Goal: Task Accomplishment & Management: Manage account settings

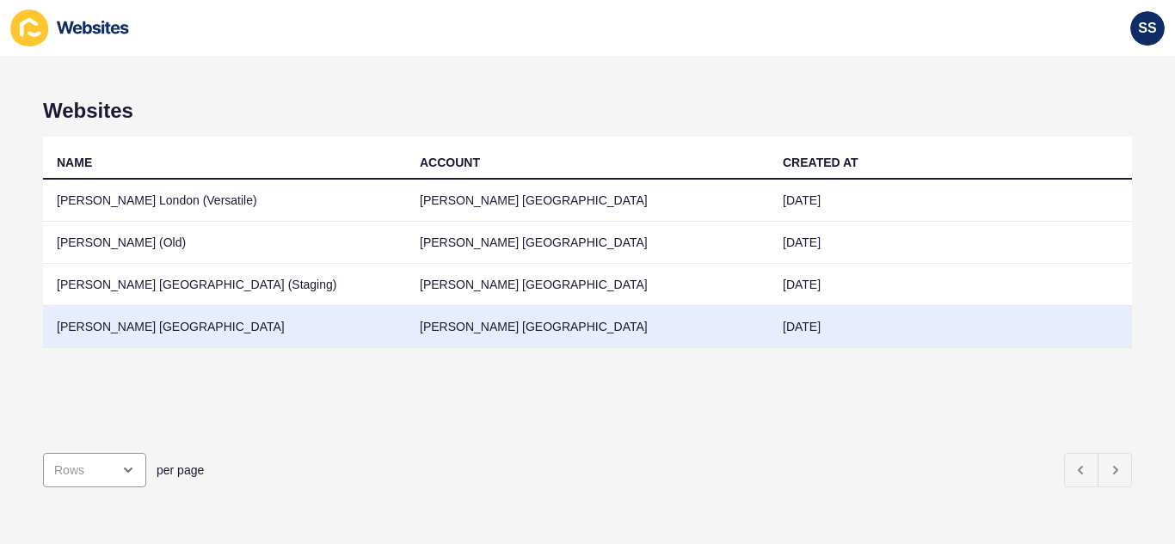
click at [425, 330] on td "[PERSON_NAME] [GEOGRAPHIC_DATA]" at bounding box center [587, 327] width 363 height 42
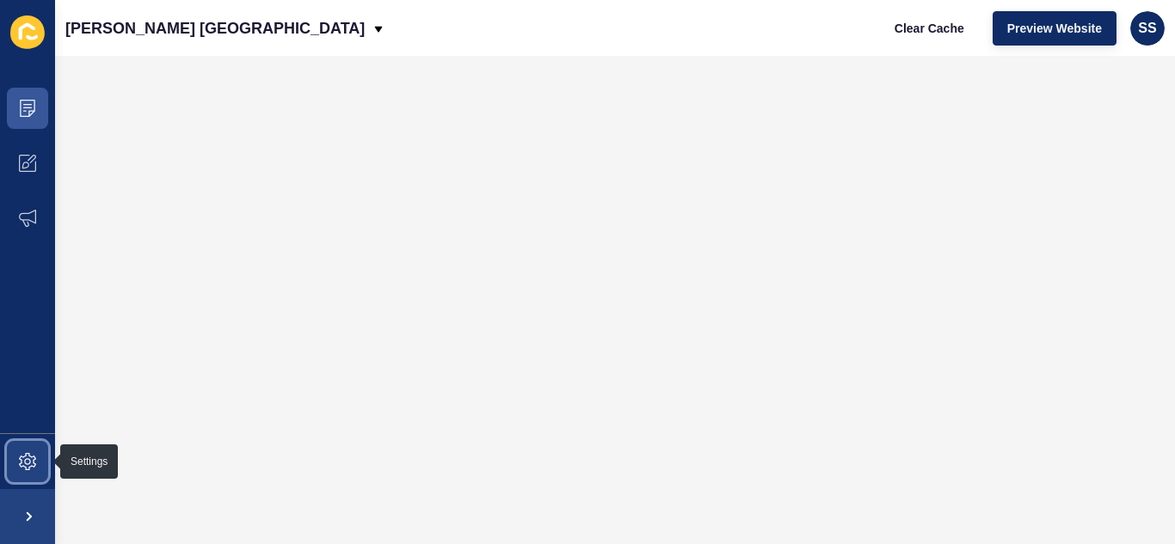
click at [23, 457] on icon at bounding box center [27, 461] width 17 height 17
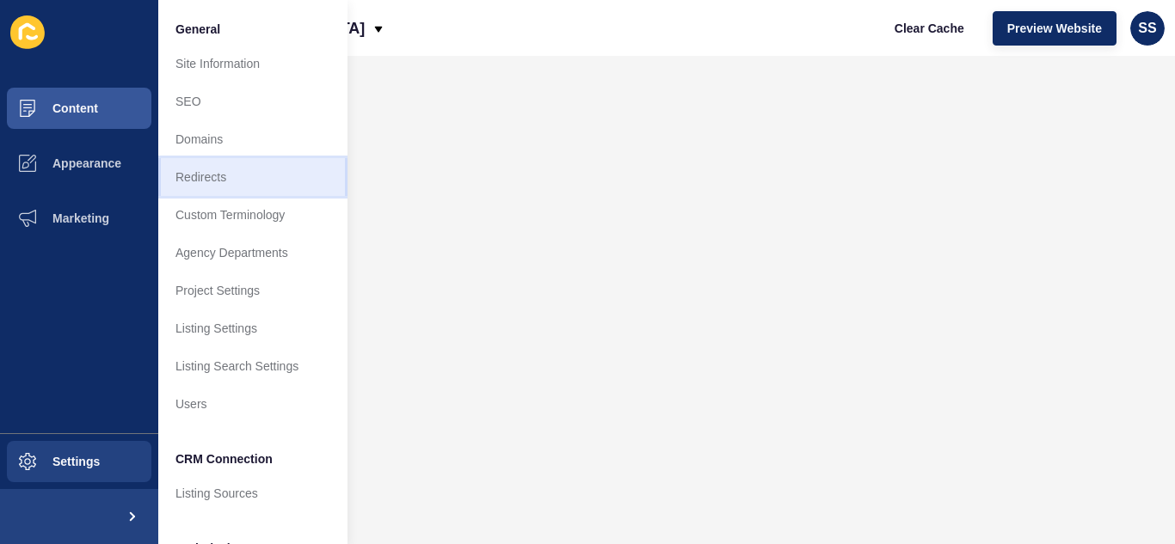
click at [211, 175] on link "Redirects" at bounding box center [252, 177] width 189 height 38
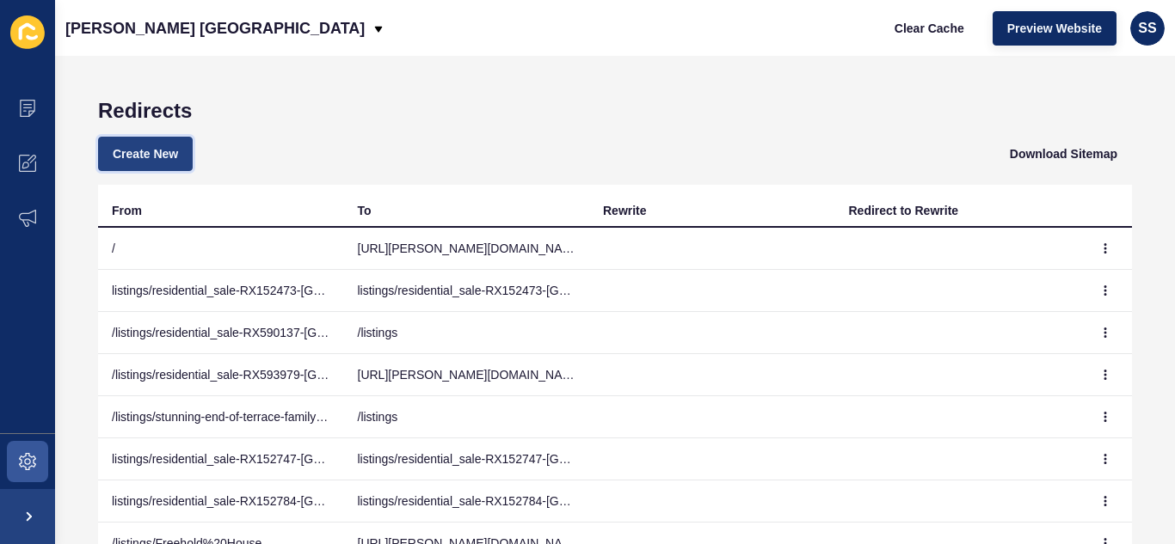
click at [139, 156] on span "Create New" at bounding box center [145, 153] width 65 height 17
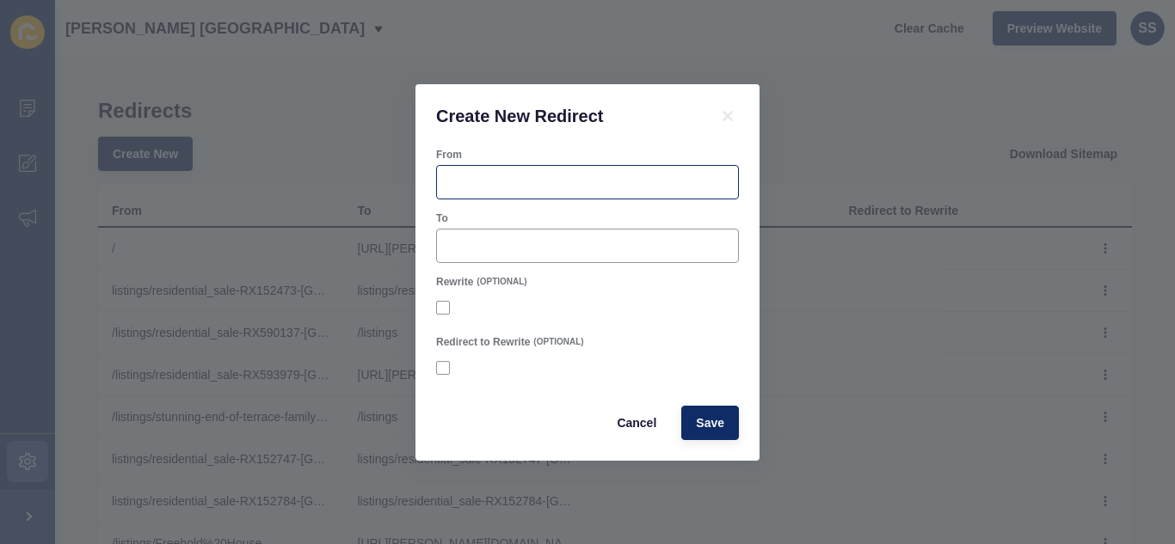
click at [526, 191] on div at bounding box center [587, 182] width 303 height 34
paste input "[URL][PERSON_NAME][DOMAIN_NAME]"
drag, startPoint x: 533, startPoint y: 181, endPoint x: 352, endPoint y: 184, distance: 181.4
click at [352, 184] on div "Create New Redirect From [URL][PERSON_NAME][DOMAIN_NAME] To Rewrite (OPTIONAL) …" at bounding box center [587, 272] width 1175 height 544
type input "[URL][PERSON_NAME][DOMAIN_NAME]"
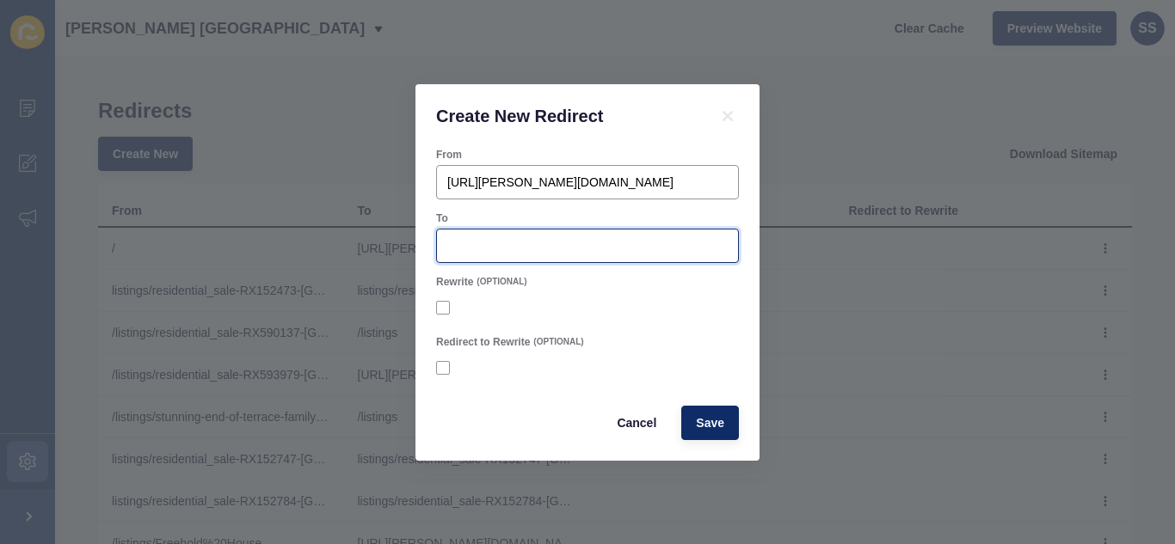
click at [536, 249] on input "To" at bounding box center [587, 245] width 280 height 17
paste input "[URL][PERSON_NAME][DOMAIN_NAME]"
type input "[URL][PERSON_NAME][DOMAIN_NAME]"
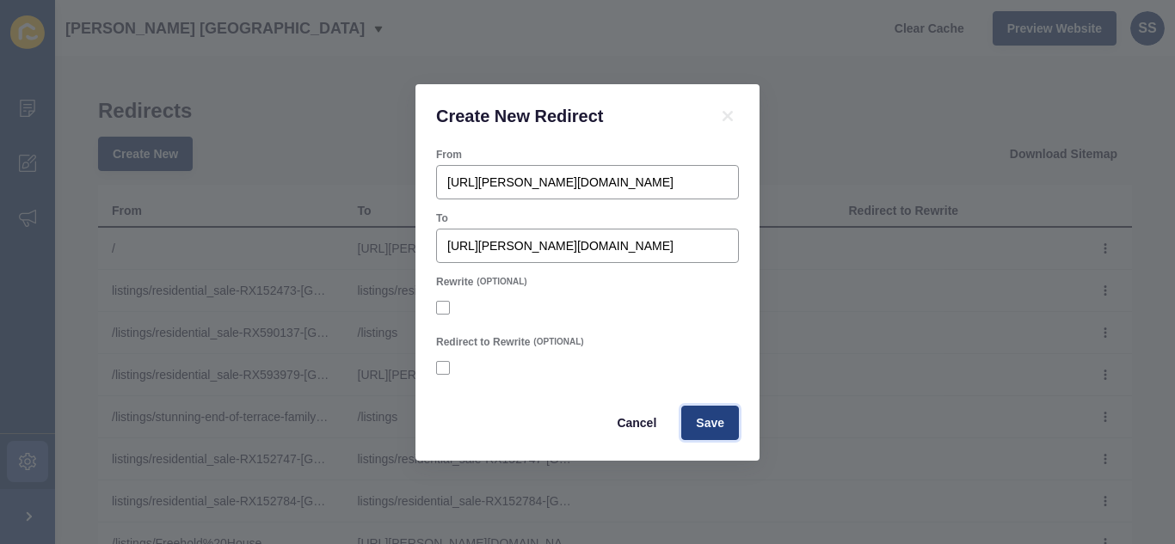
click at [700, 420] on span "Save" at bounding box center [710, 422] width 28 height 17
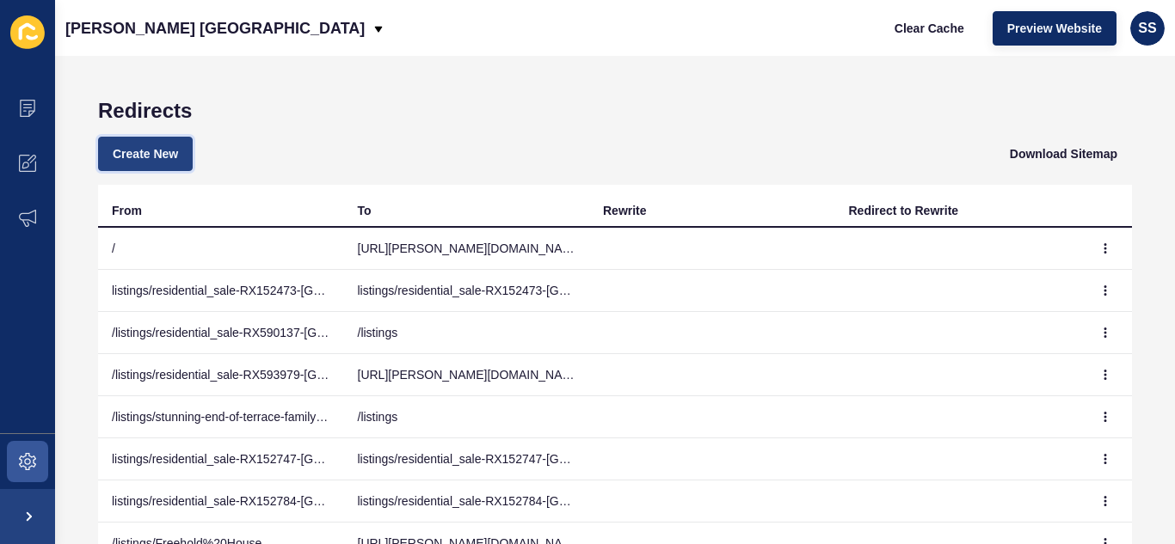
click at [181, 154] on button "Create New" at bounding box center [145, 154] width 95 height 34
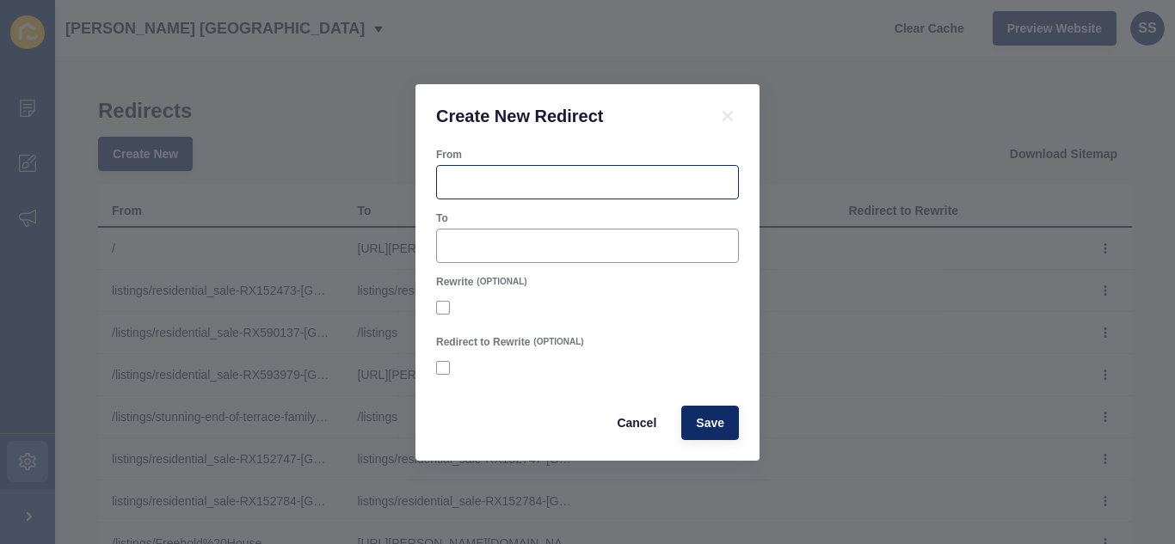
click at [523, 172] on div at bounding box center [587, 182] width 303 height 34
paste input "[URL][PERSON_NAME][DOMAIN_NAME]"
type input "[URL][PERSON_NAME][DOMAIN_NAME]"
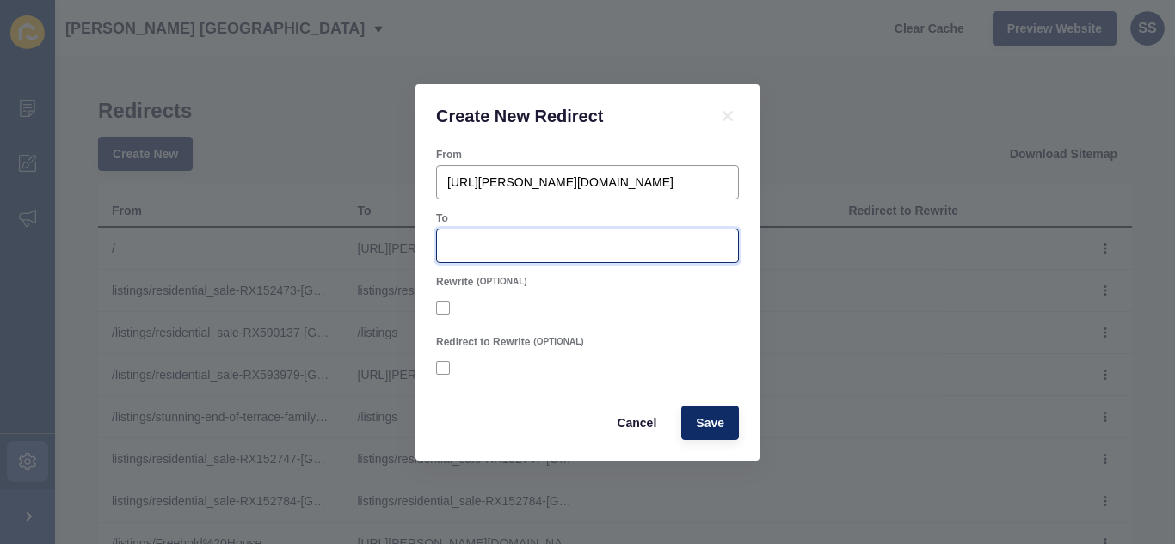
click at [543, 242] on input "To" at bounding box center [587, 245] width 280 height 17
paste input "[URL][PERSON_NAME][DOMAIN_NAME]"
type input "[URL][PERSON_NAME][DOMAIN_NAME]"
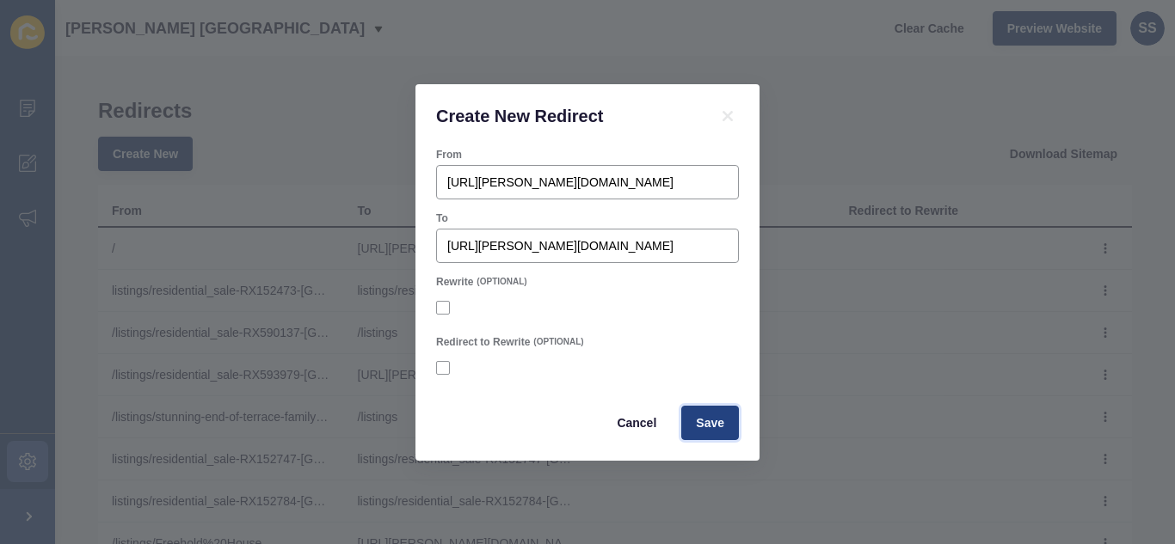
click at [706, 418] on span "Save" at bounding box center [710, 422] width 28 height 17
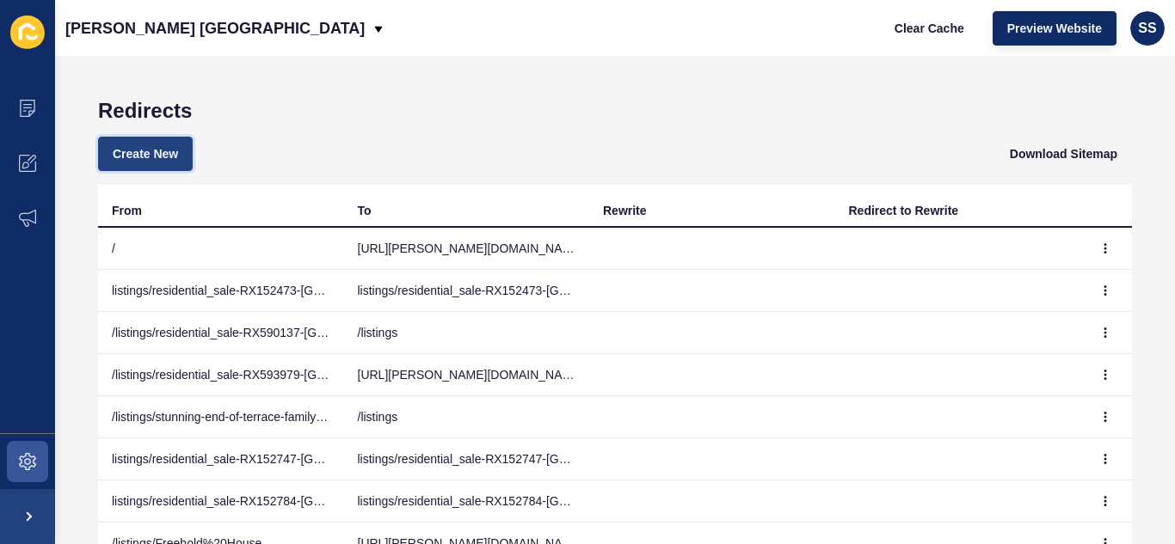
click at [161, 156] on span "Create New" at bounding box center [145, 153] width 65 height 17
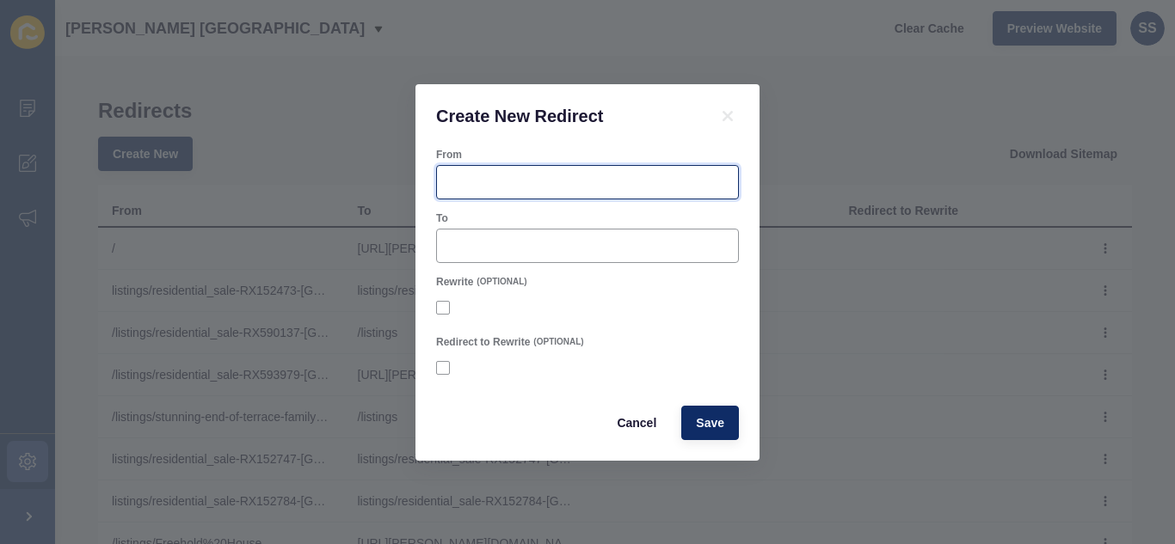
click at [486, 179] on input "From" at bounding box center [587, 182] width 280 height 17
paste input "[URL][PERSON_NAME][DOMAIN_NAME]"
type input "[URL][PERSON_NAME][DOMAIN_NAME]"
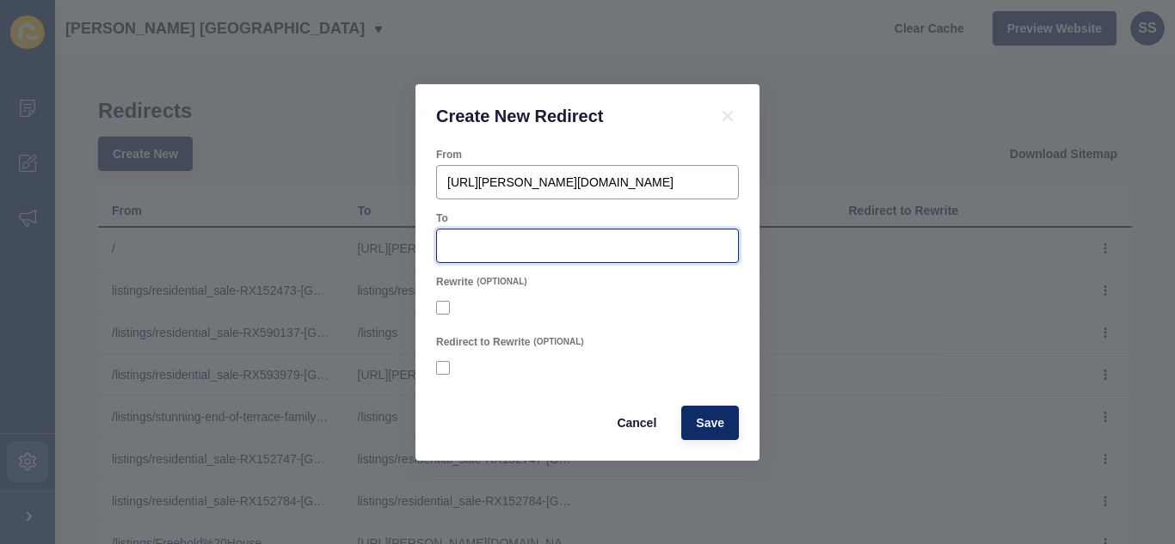
click at [538, 247] on input "To" at bounding box center [587, 245] width 280 height 17
paste input "[URL][PERSON_NAME][DOMAIN_NAME]"
type input "[URL][PERSON_NAME][DOMAIN_NAME]"
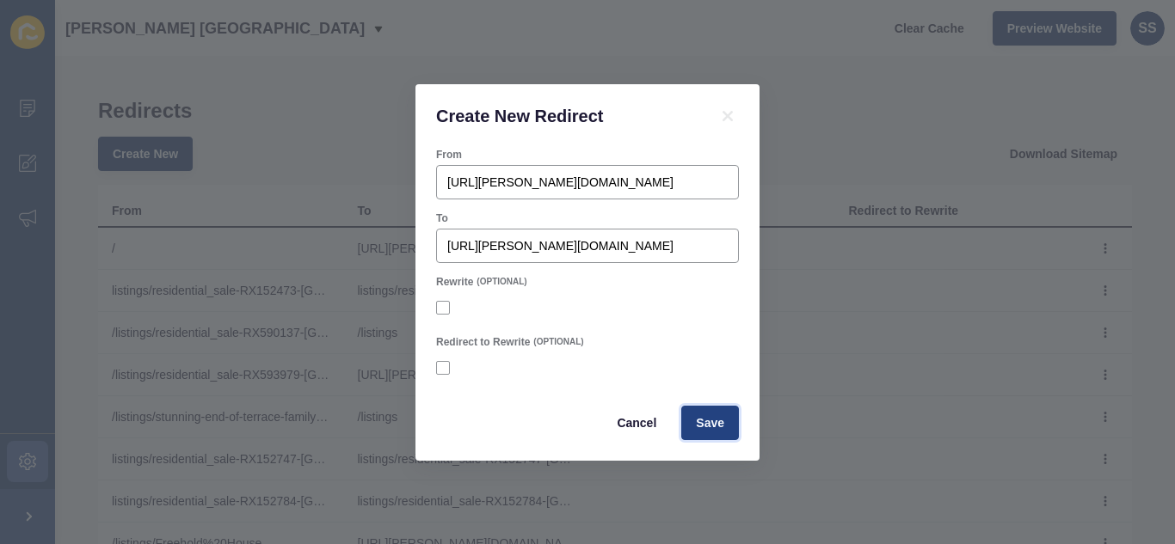
click at [700, 420] on span "Save" at bounding box center [710, 422] width 28 height 17
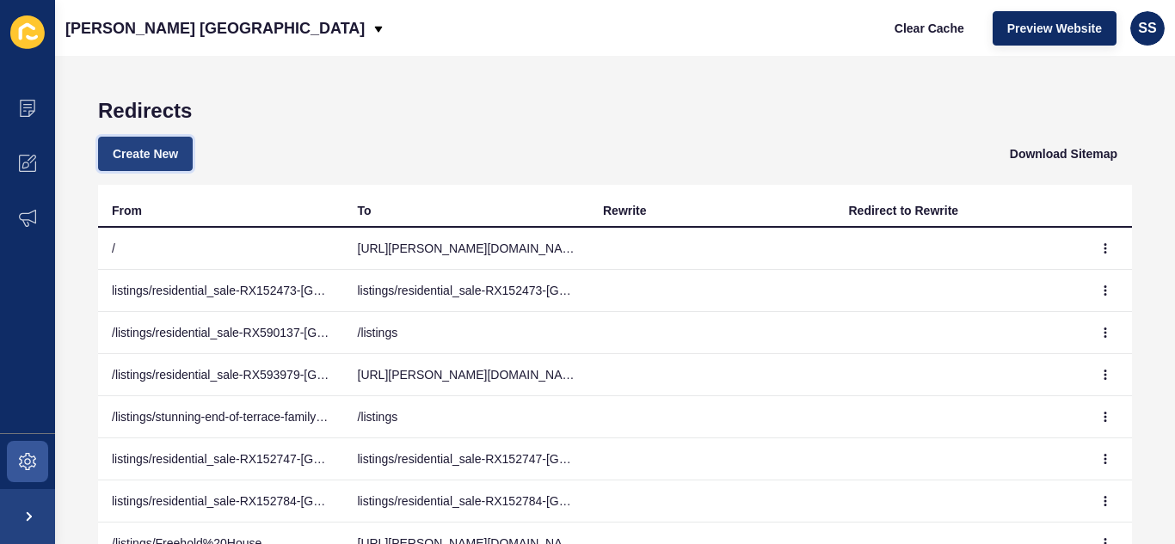
click at [148, 159] on span "Create New" at bounding box center [145, 153] width 65 height 17
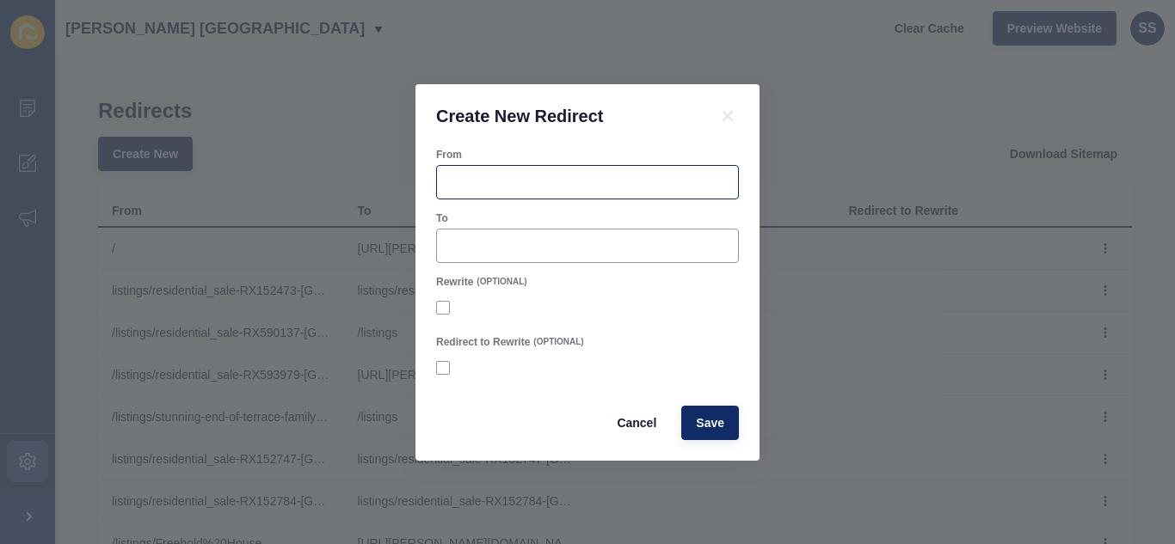
click at [521, 169] on div at bounding box center [587, 182] width 303 height 34
paste input "[URL][PERSON_NAME][DOMAIN_NAME][PERSON_NAME]"
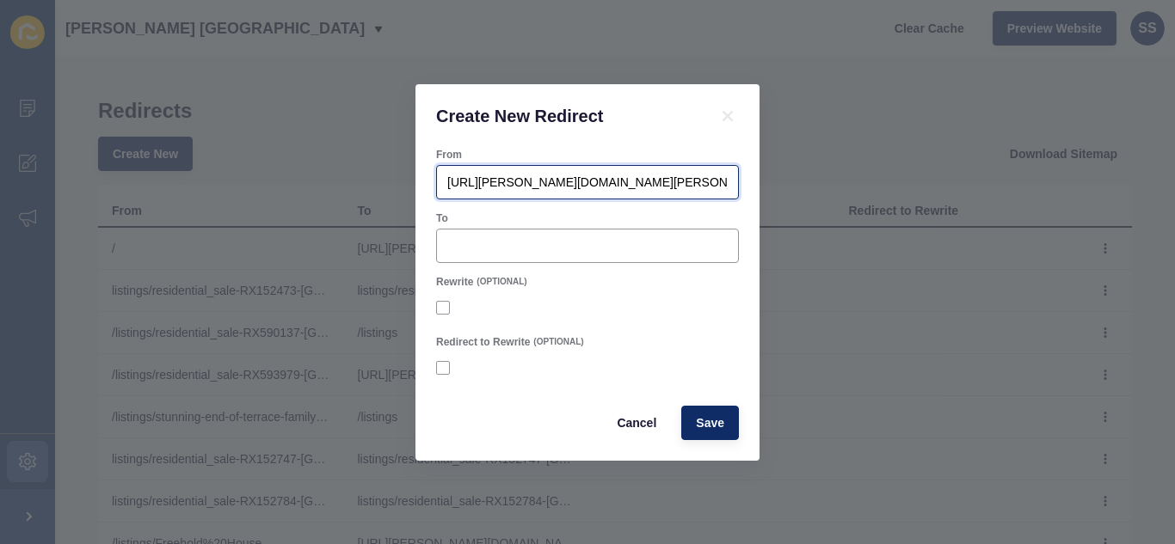
type input "[URL][PERSON_NAME][DOMAIN_NAME][PERSON_NAME]"
click at [523, 255] on div at bounding box center [587, 246] width 303 height 34
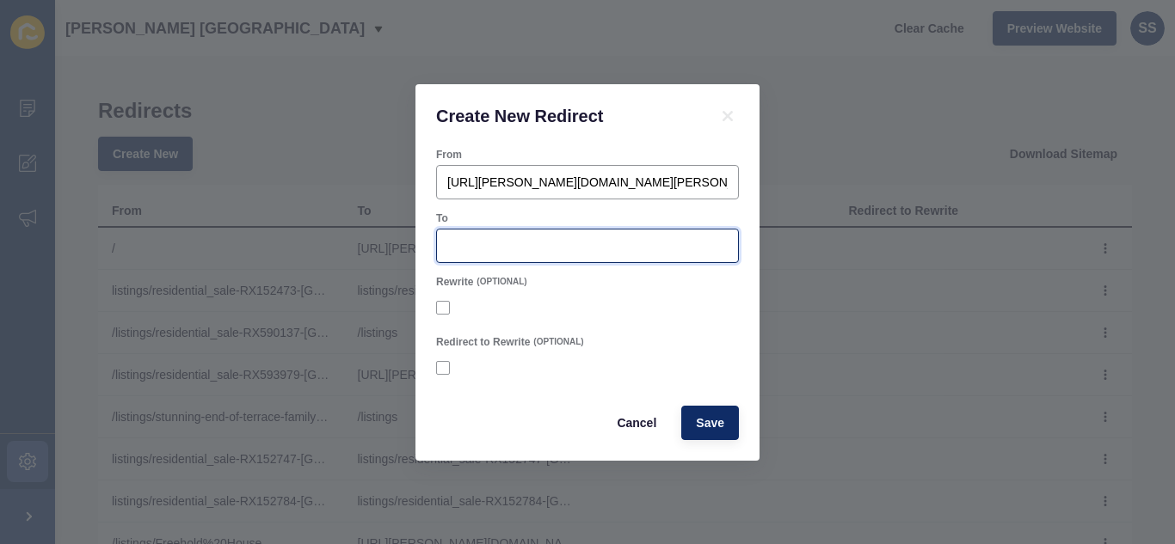
paste input "[URL][PERSON_NAME][DOMAIN_NAME]"
type input "[URL][PERSON_NAME][DOMAIN_NAME]"
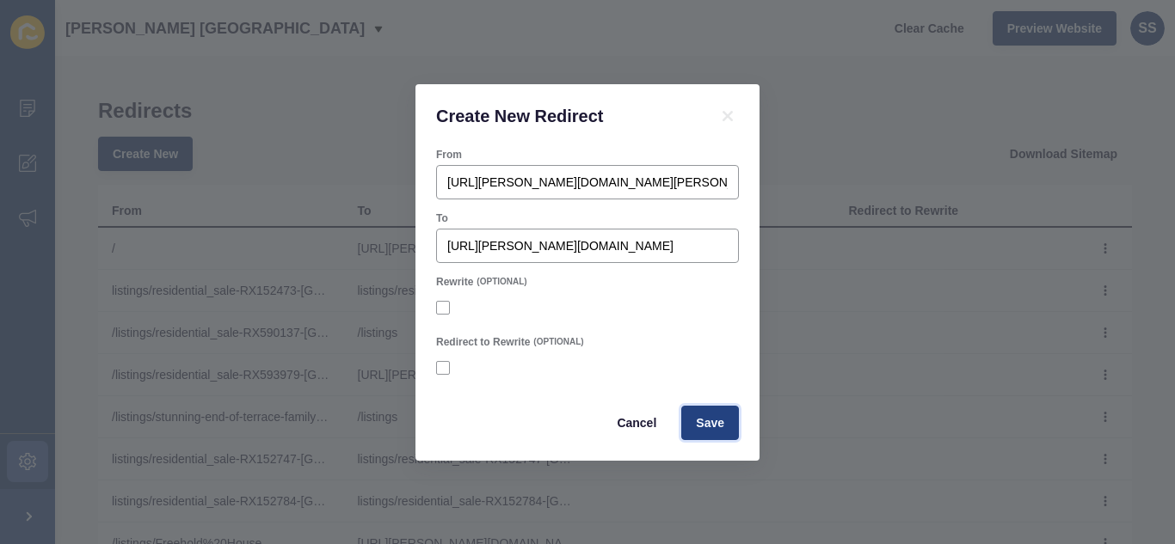
click at [713, 416] on span "Save" at bounding box center [710, 422] width 28 height 17
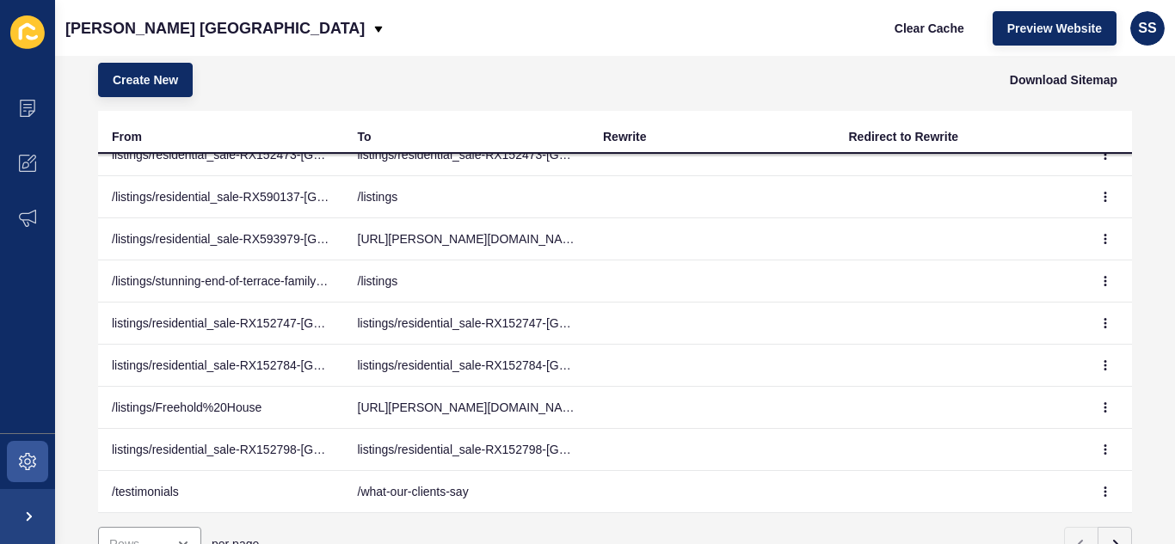
scroll to position [148, 0]
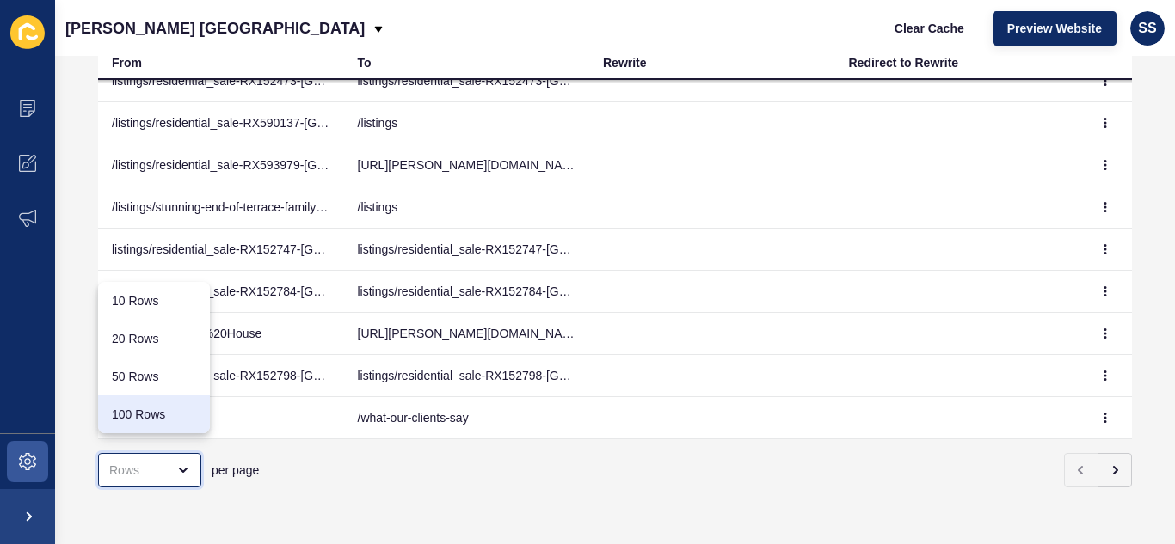
click at [135, 422] on div "100 Rows" at bounding box center [154, 414] width 84 height 17
type input "100 Rows"
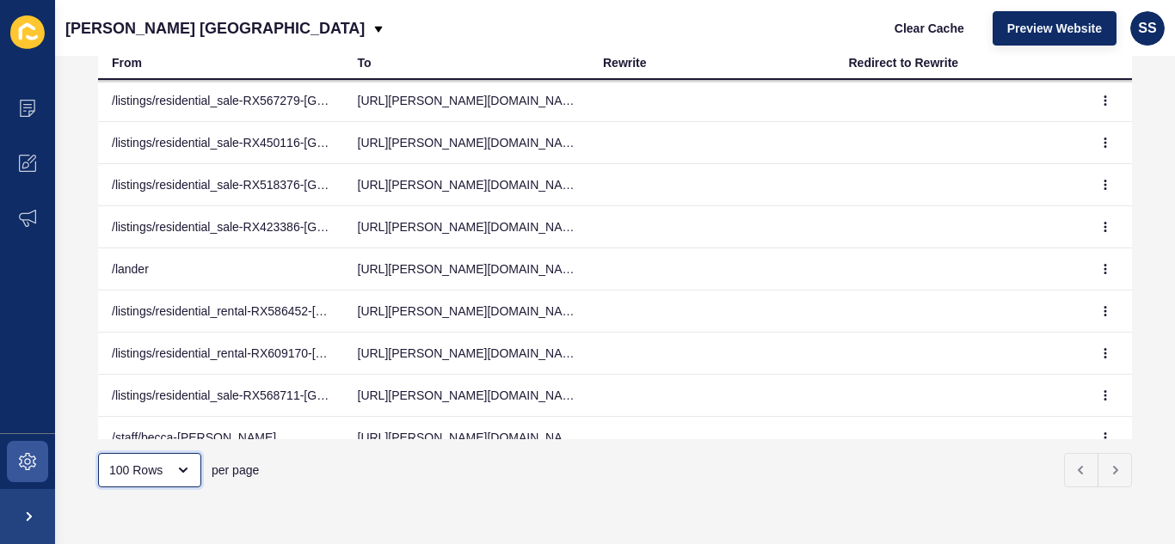
scroll to position [888, 0]
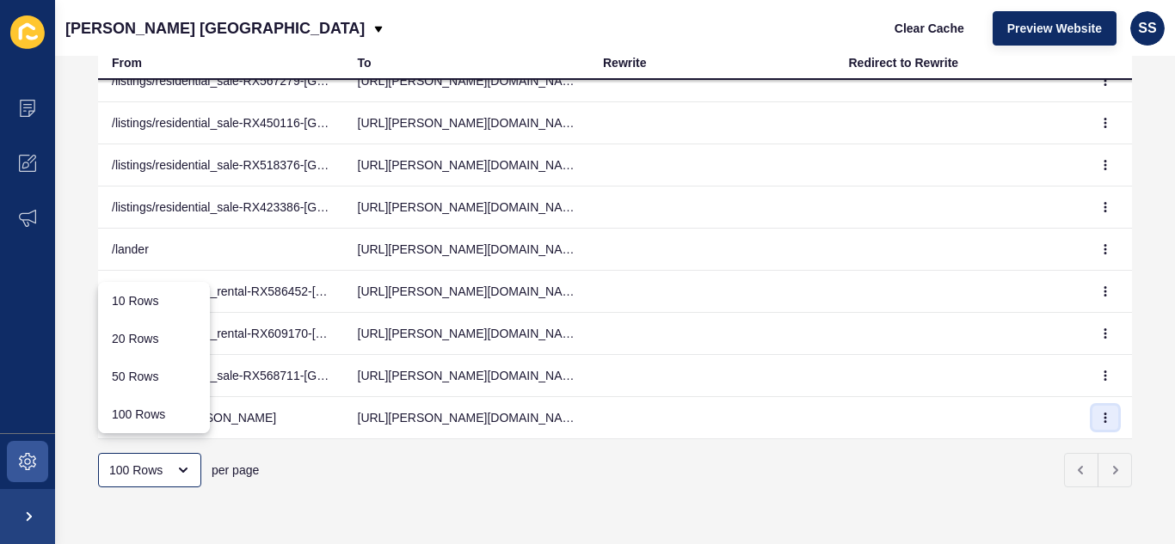
click at [1100, 413] on icon "button" at bounding box center [1105, 418] width 10 height 10
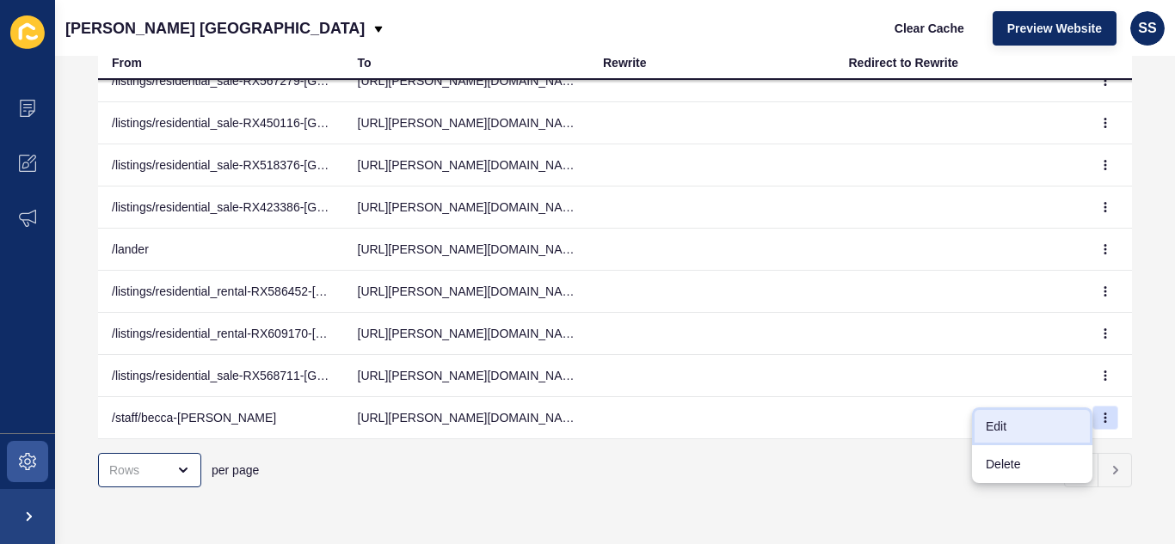
click at [1008, 422] on link "Edit" at bounding box center [1032, 427] width 120 height 38
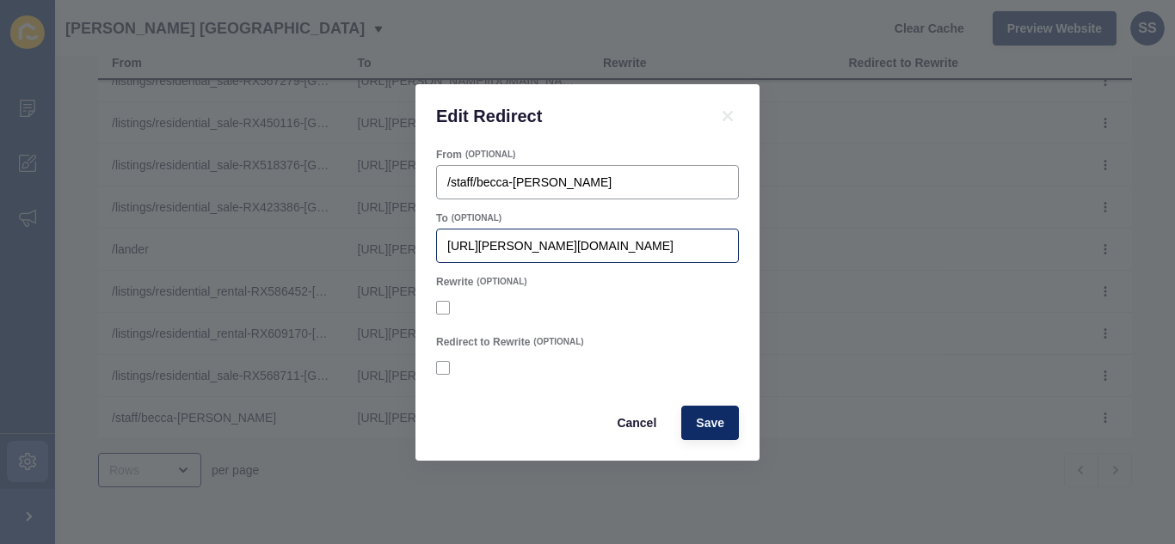
click at [442, 245] on div "[URL][PERSON_NAME][DOMAIN_NAME]" at bounding box center [587, 246] width 303 height 34
click at [450, 247] on input "[URL][PERSON_NAME][DOMAIN_NAME]" at bounding box center [587, 245] width 280 height 17
click at [601, 243] on input "[URL][PERSON_NAME][DOMAIN_NAME]" at bounding box center [587, 245] width 280 height 17
click at [691, 421] on button "Save" at bounding box center [710, 423] width 58 height 34
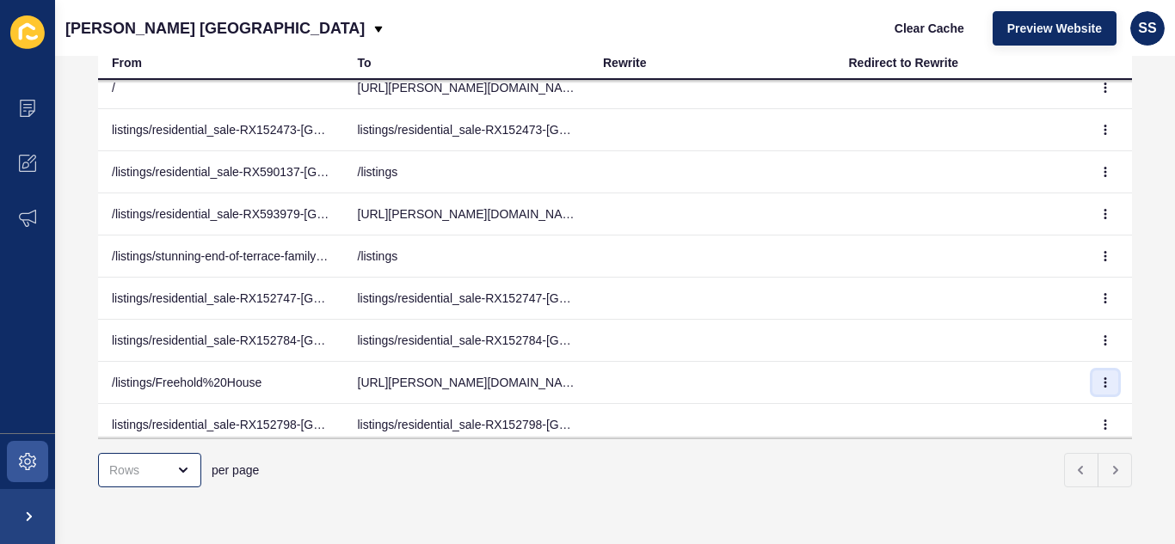
click at [1092, 377] on button "button" at bounding box center [1105, 383] width 26 height 24
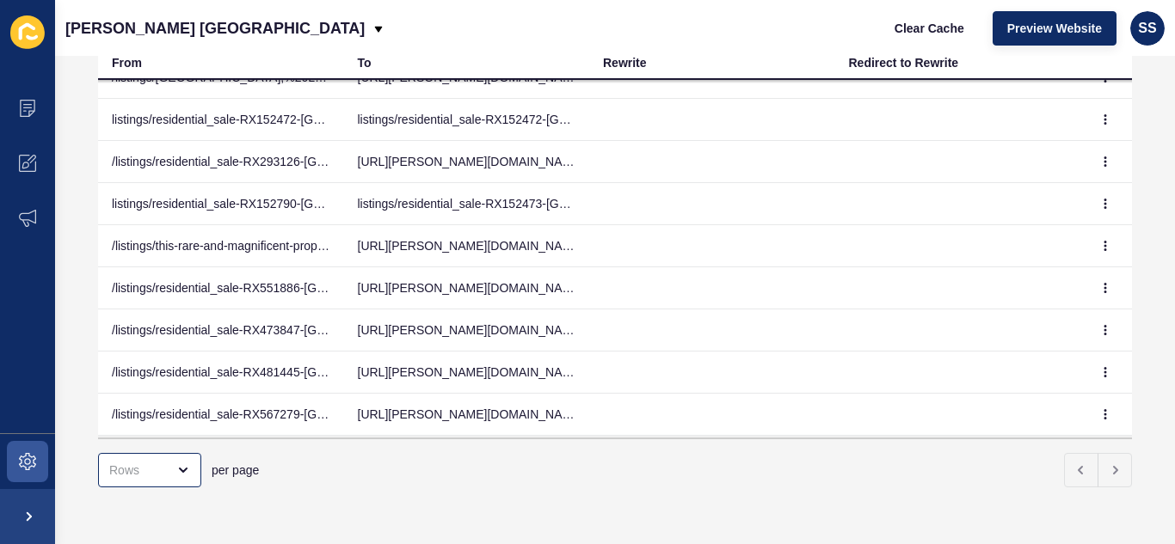
scroll to position [888, 0]
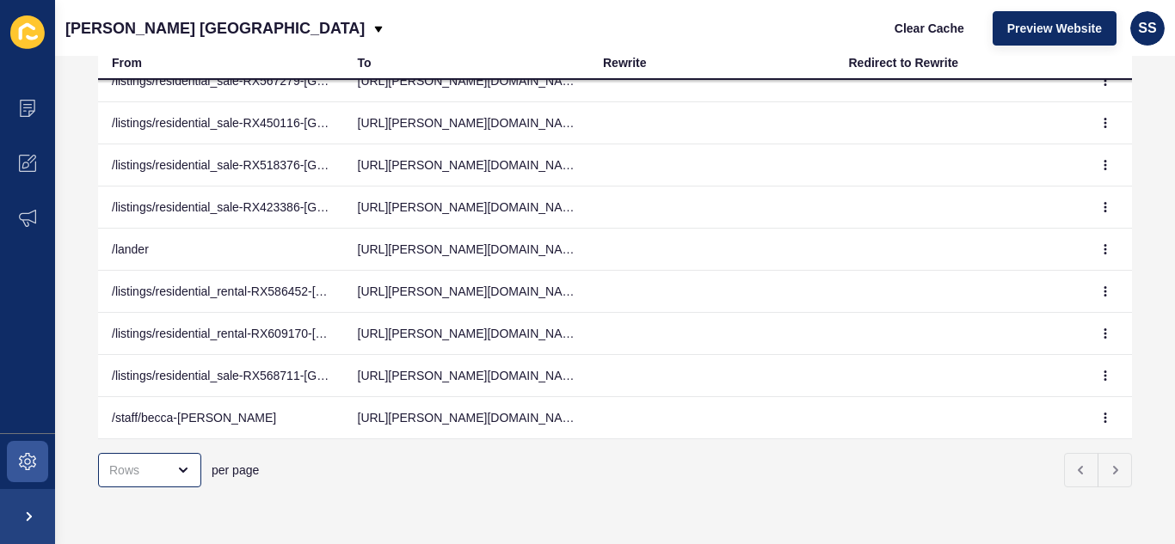
click at [1093, 397] on td at bounding box center [1106, 418] width 52 height 42
click at [1100, 413] on icon "button" at bounding box center [1105, 418] width 10 height 10
click at [1014, 414] on link "Edit" at bounding box center [1032, 427] width 120 height 38
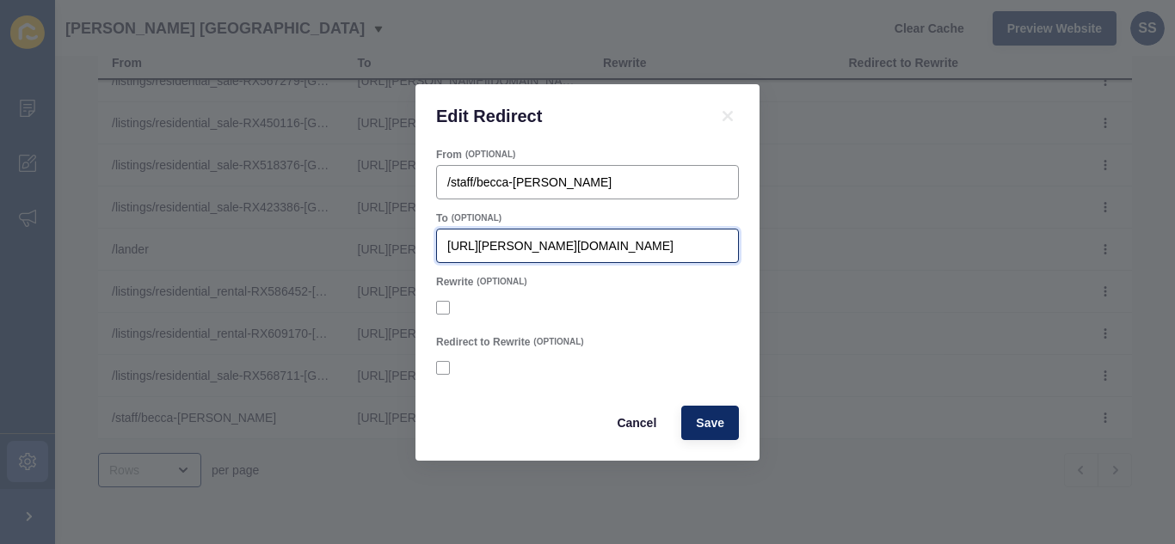
click at [619, 246] on input "[URL][PERSON_NAME][DOMAIN_NAME]" at bounding box center [587, 245] width 280 height 17
drag, startPoint x: 566, startPoint y: 243, endPoint x: 659, endPoint y: 245, distance: 92.9
click at [659, 245] on input "[URL][PERSON_NAME][DOMAIN_NAME]" at bounding box center [587, 245] width 280 height 17
type input "[URL][PERSON_NAME][DOMAIN_NAME]"
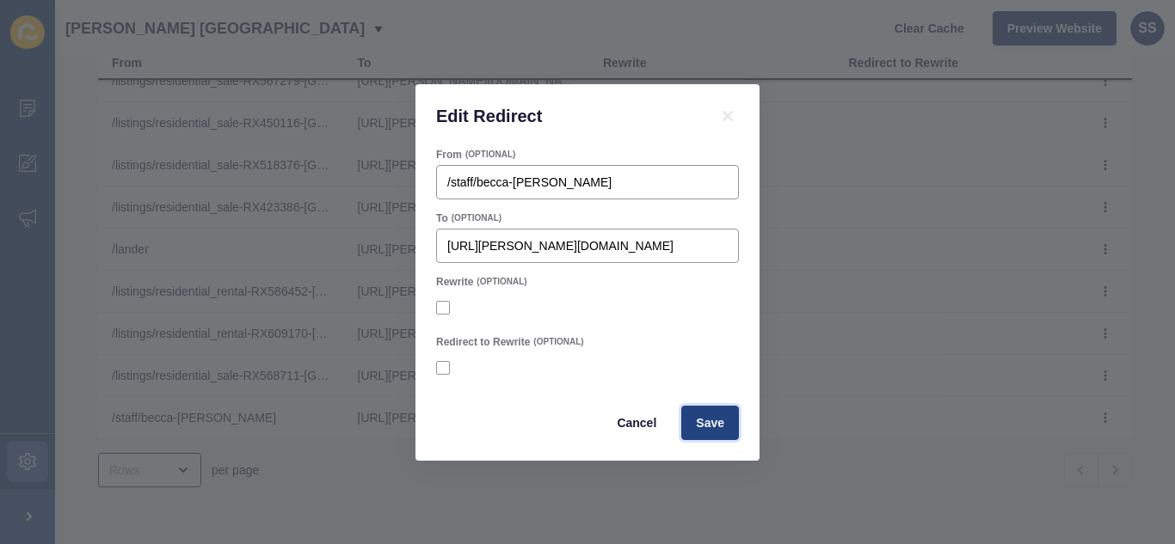
click at [702, 410] on button "Save" at bounding box center [710, 423] width 58 height 34
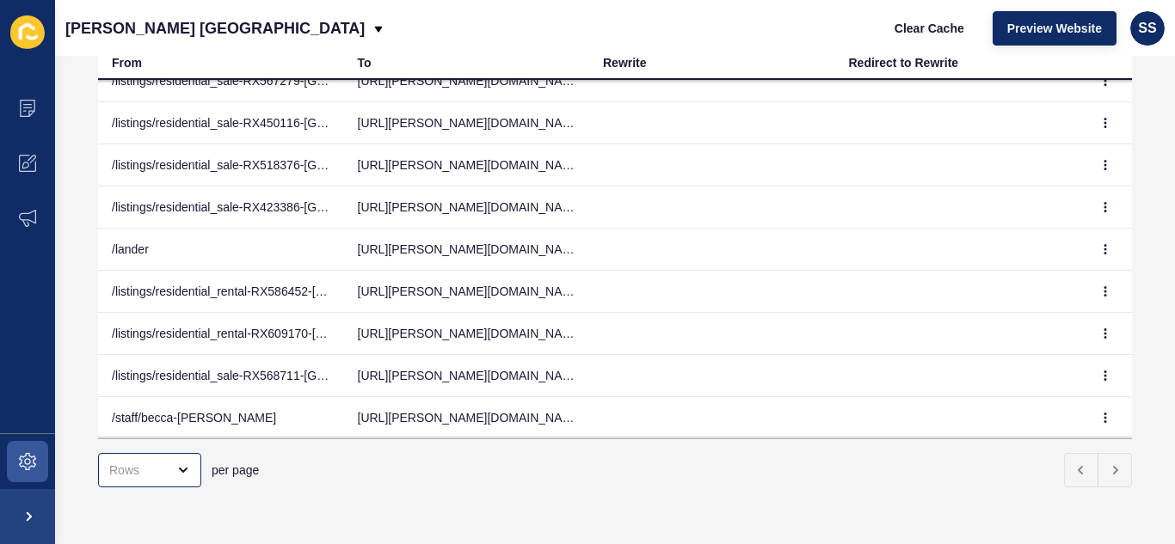
scroll to position [888, 0]
click at [1100, 413] on icon "button" at bounding box center [1105, 418] width 10 height 10
click at [1003, 427] on link "Edit" at bounding box center [1032, 427] width 120 height 38
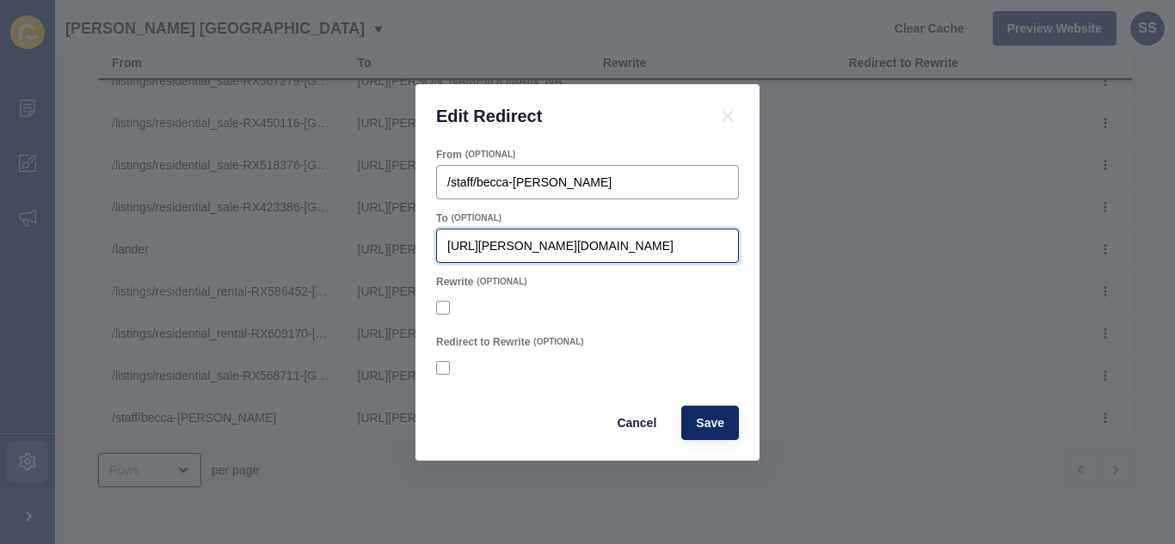
click at [558, 250] on input "[URL][PERSON_NAME][DOMAIN_NAME]" at bounding box center [587, 245] width 280 height 17
paste input "/staff"
type input "[URL][PERSON_NAME][DOMAIN_NAME]"
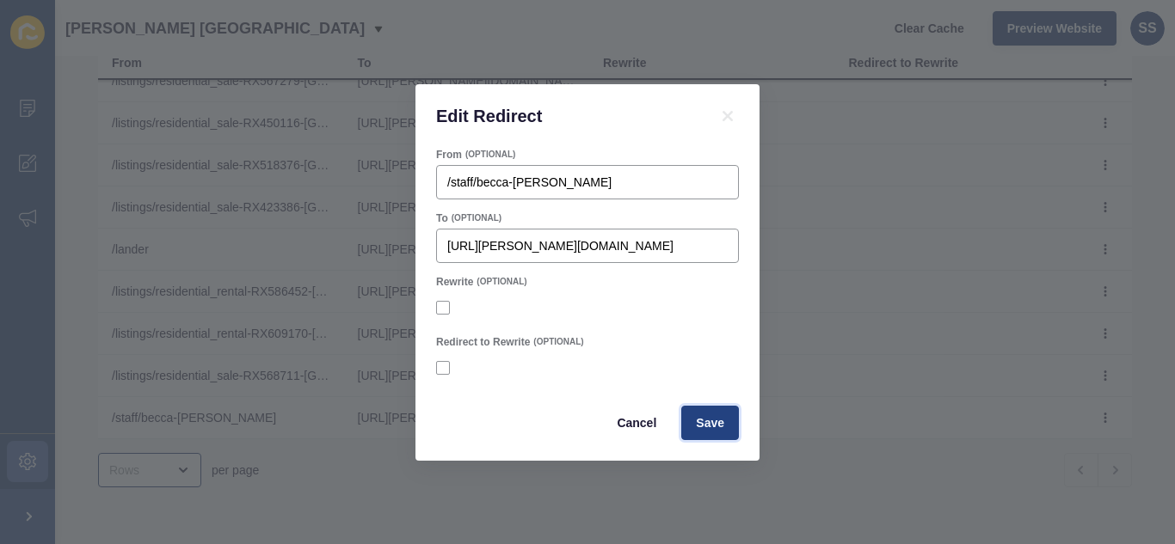
click at [710, 419] on span "Save" at bounding box center [710, 422] width 28 height 17
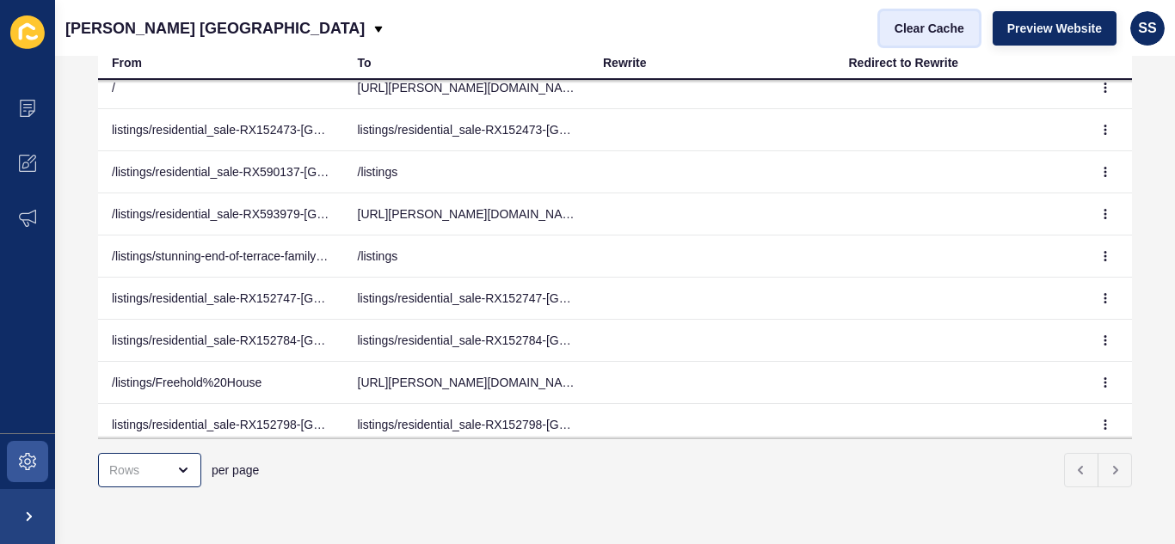
click at [902, 23] on span "Clear Cache" at bounding box center [929, 28] width 70 height 17
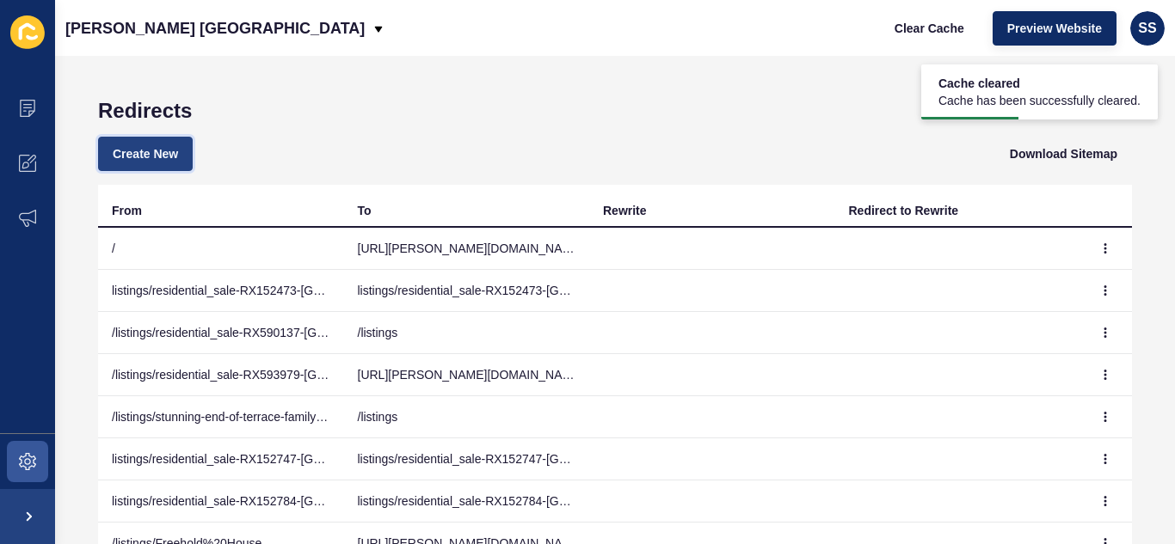
click at [151, 145] on span "Create New" at bounding box center [145, 153] width 65 height 17
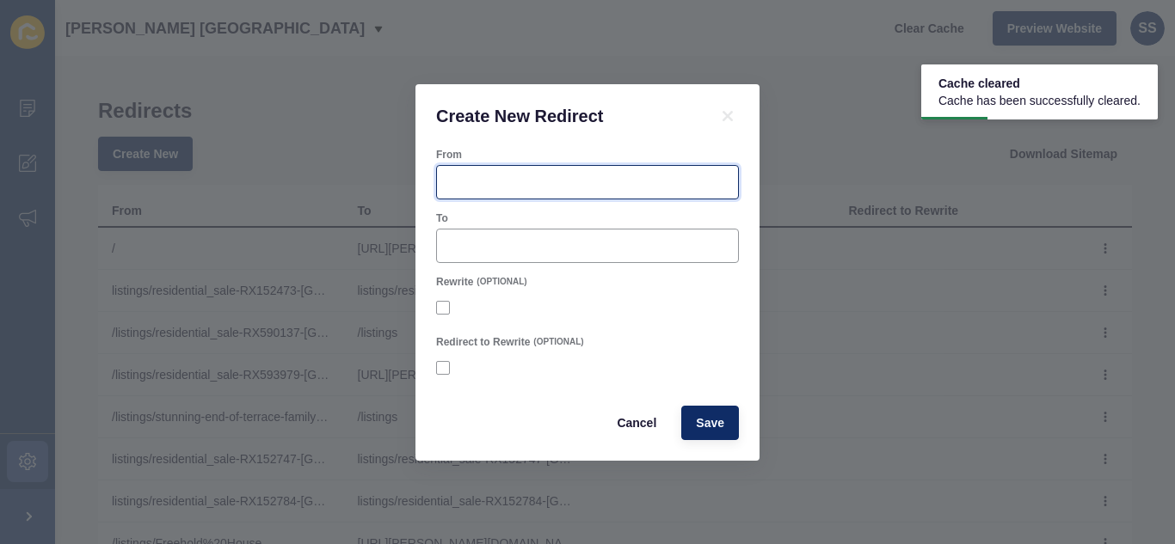
click at [510, 183] on input "From" at bounding box center [587, 182] width 280 height 17
paste input "[URL][PERSON_NAME][DOMAIN_NAME]"
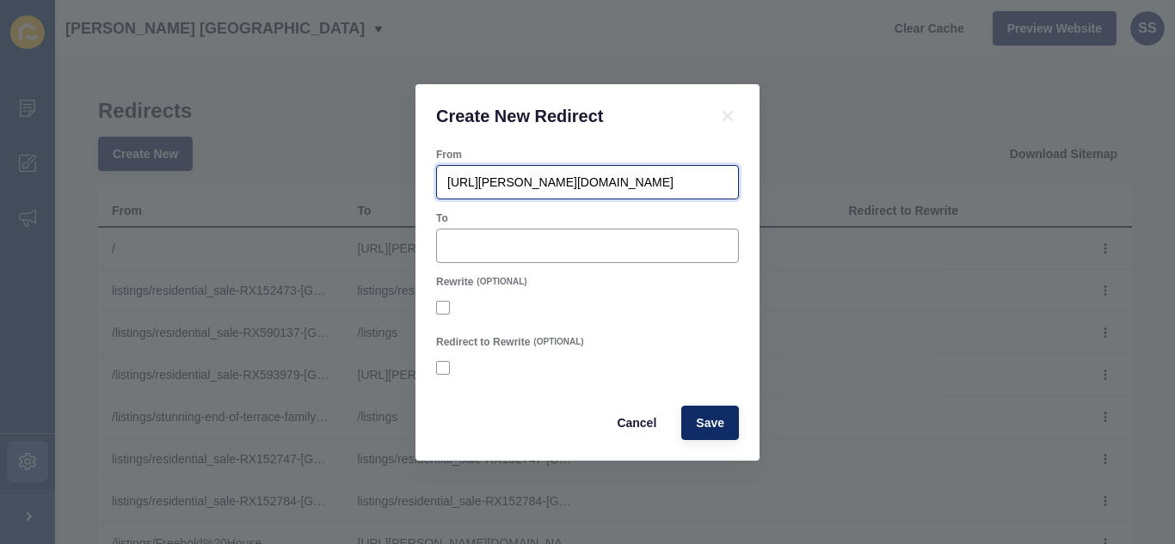
drag, startPoint x: 594, startPoint y: 180, endPoint x: 375, endPoint y: 186, distance: 219.3
click at [377, 184] on div "Create New Redirect From [URL][PERSON_NAME][DOMAIN_NAME] To Rewrite (OPTIONAL) …" at bounding box center [587, 272] width 1175 height 544
type input "[URL][PERSON_NAME][DOMAIN_NAME]"
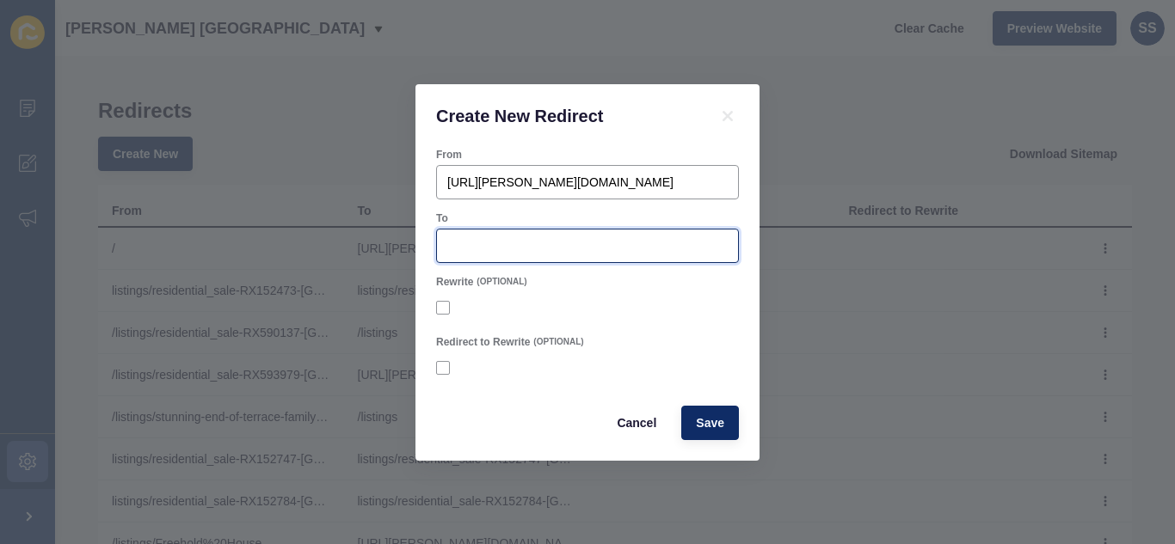
click at [460, 248] on input "To" at bounding box center [587, 245] width 280 height 17
paste input "[URL][PERSON_NAME][DOMAIN_NAME]"
type input "[URL][PERSON_NAME][DOMAIN_NAME]"
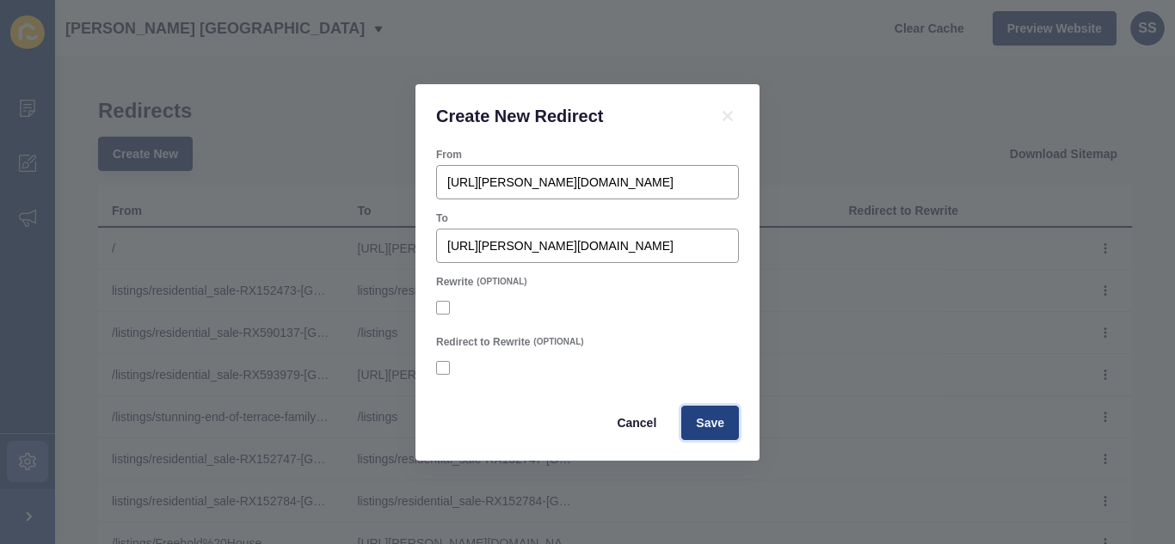
click at [710, 408] on button "Save" at bounding box center [710, 423] width 58 height 34
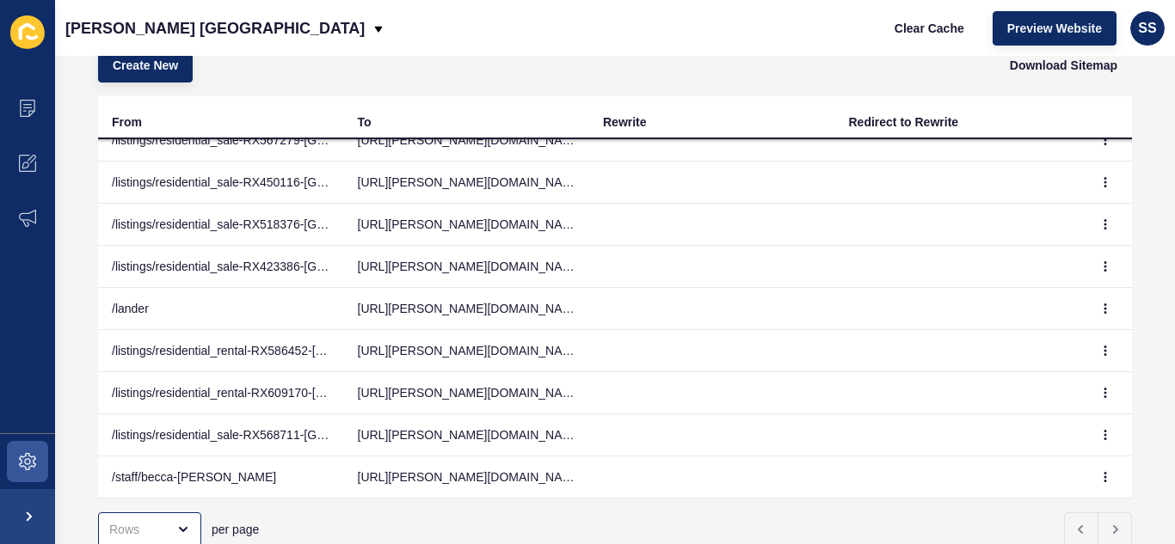
scroll to position [148, 0]
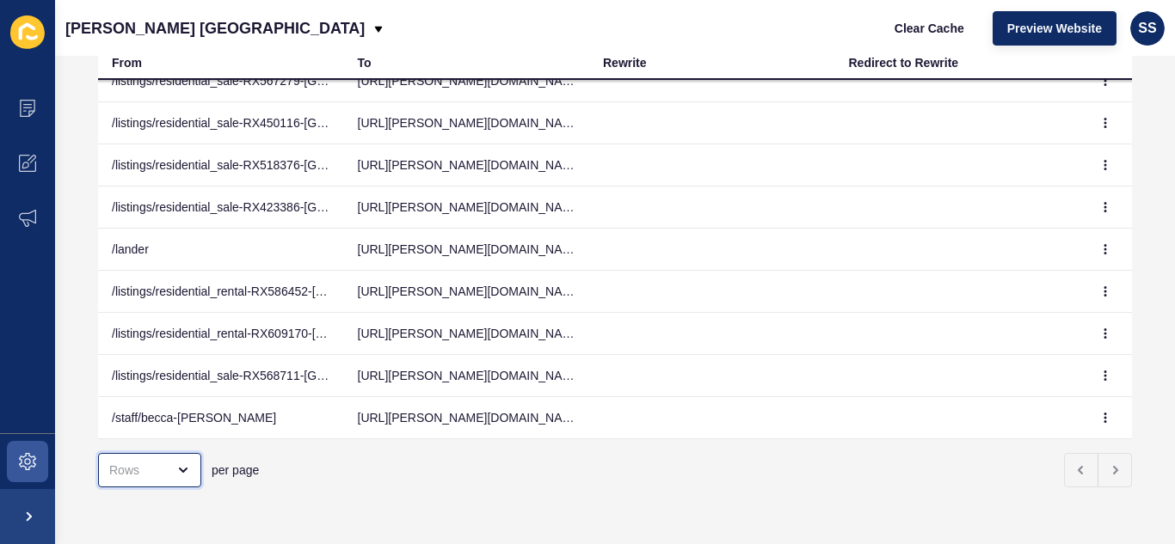
click at [117, 462] on div "open menu" at bounding box center [137, 470] width 57 height 17
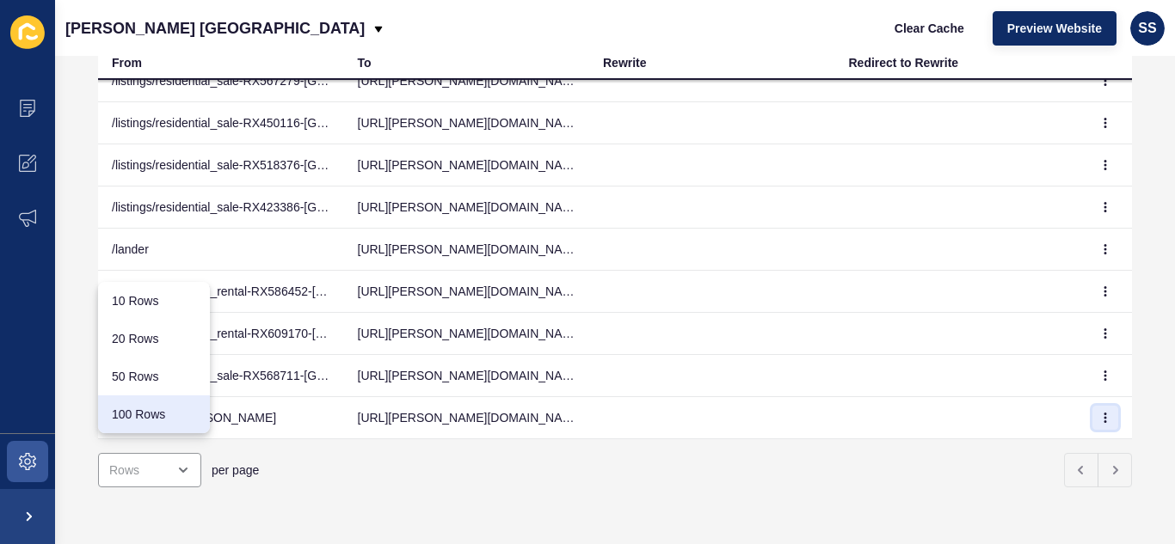
click at [1092, 406] on button "button" at bounding box center [1105, 418] width 26 height 24
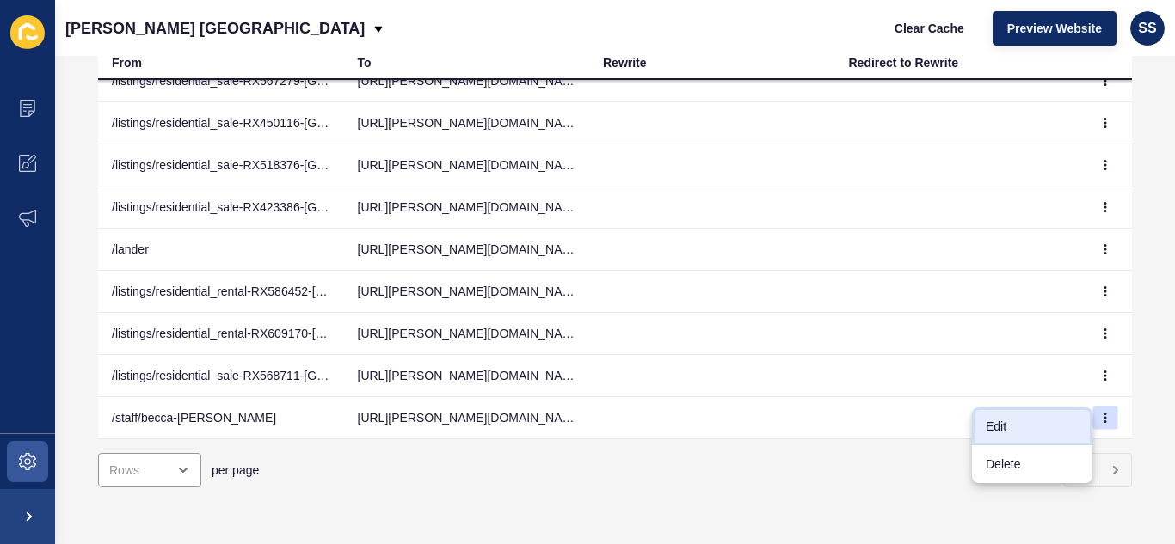
click at [1004, 438] on link "Edit" at bounding box center [1032, 427] width 120 height 38
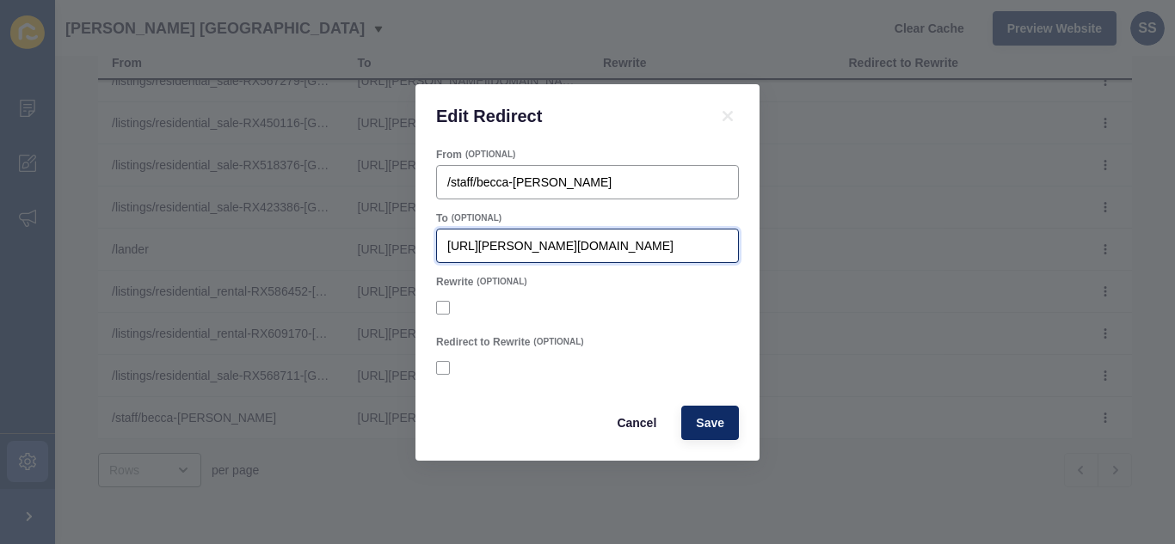
click at [636, 242] on input "[URL][PERSON_NAME][DOMAIN_NAME]" at bounding box center [587, 245] width 280 height 17
type input "[URL][PERSON_NAME][DOMAIN_NAME]"
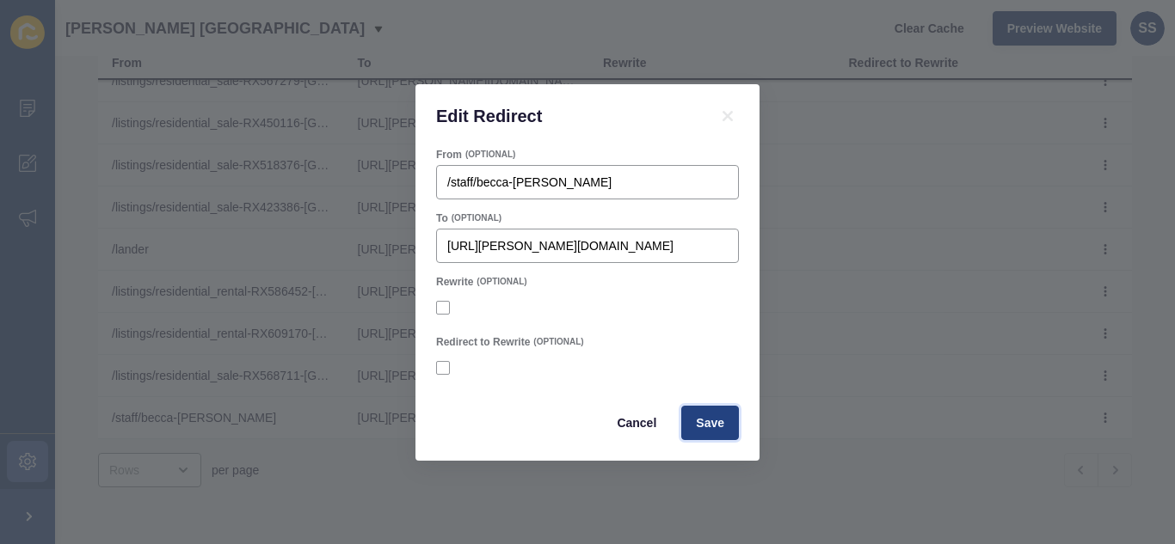
click at [705, 416] on span "Save" at bounding box center [710, 422] width 28 height 17
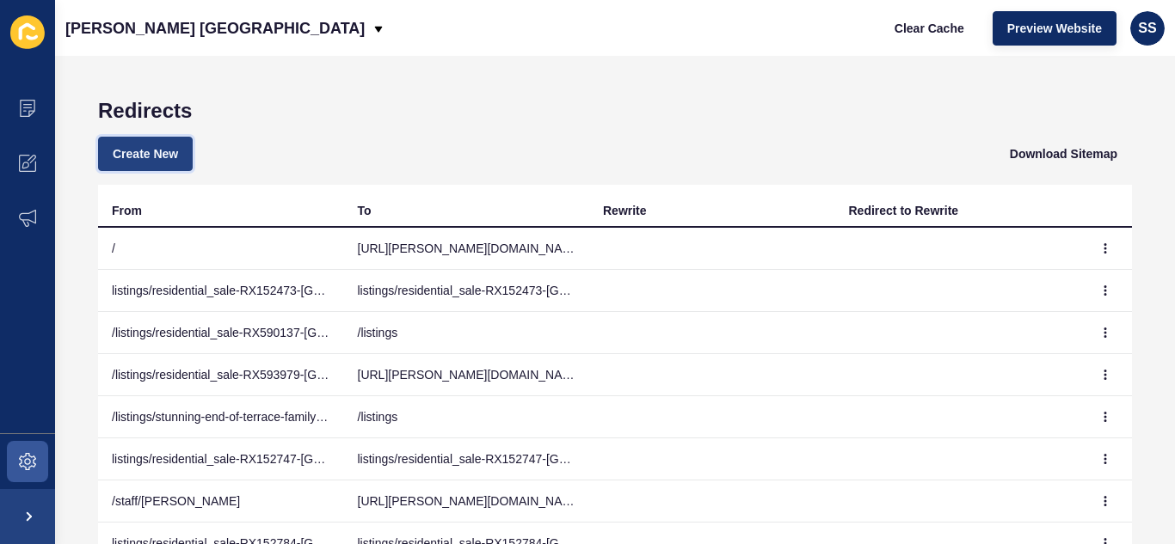
click at [135, 150] on span "Create New" at bounding box center [145, 153] width 65 height 17
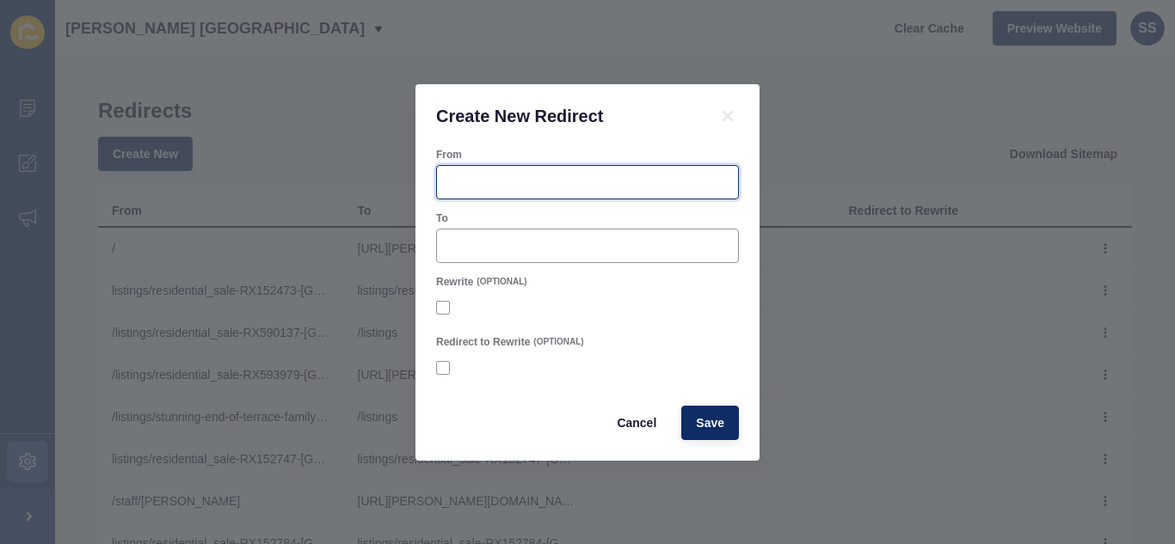
click at [500, 175] on input "From" at bounding box center [587, 182] width 280 height 17
paste input "[URL][PERSON_NAME][DOMAIN_NAME]"
drag, startPoint x: 535, startPoint y: 178, endPoint x: 304, endPoint y: 178, distance: 230.4
click at [304, 178] on div "Create New Redirect From [URL][PERSON_NAME][DOMAIN_NAME] To Rewrite (OPTIONAL) …" at bounding box center [587, 272] width 1175 height 544
type input "[URL][PERSON_NAME][DOMAIN_NAME]"
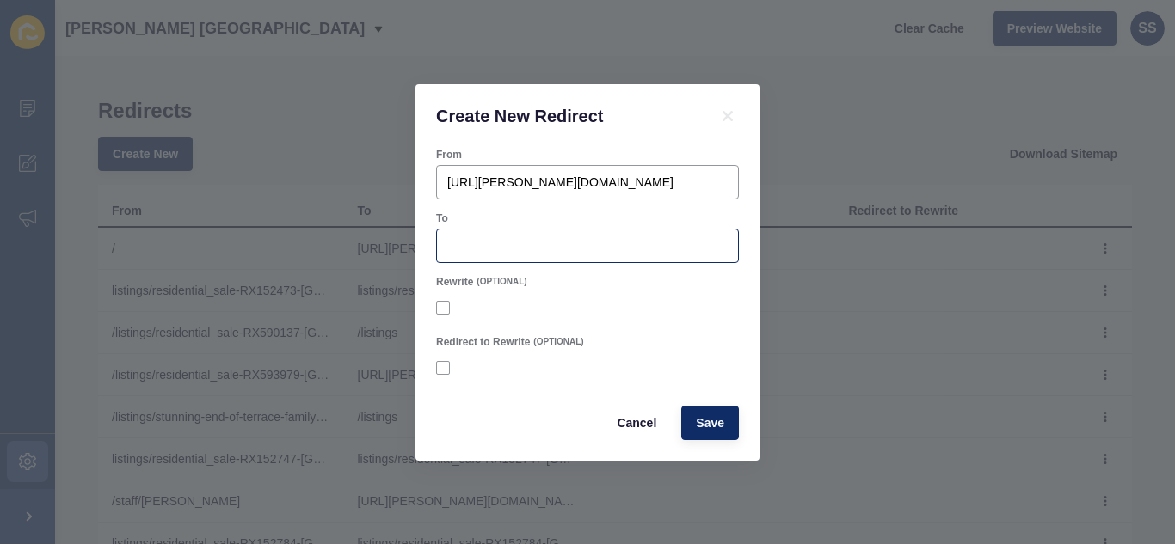
click at [487, 236] on div at bounding box center [587, 246] width 303 height 34
paste input "[URL][PERSON_NAME][DOMAIN_NAME]"
type input "[URL][PERSON_NAME][DOMAIN_NAME]"
drag, startPoint x: 732, startPoint y: 422, endPoint x: 561, endPoint y: 46, distance: 413.3
click at [732, 423] on button "Save" at bounding box center [710, 423] width 58 height 34
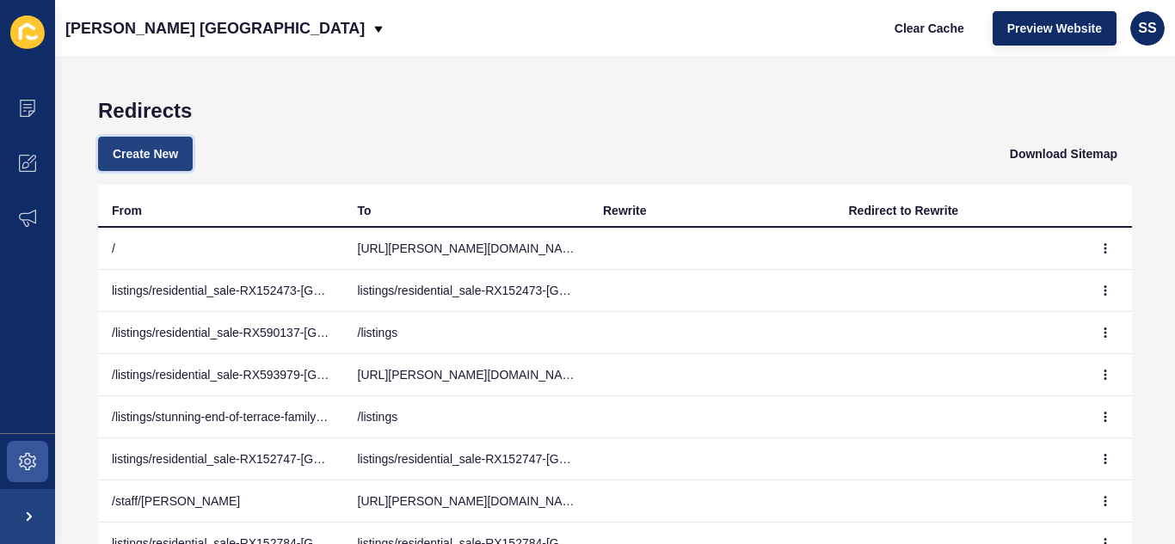
click at [168, 145] on span "Create New" at bounding box center [145, 153] width 65 height 17
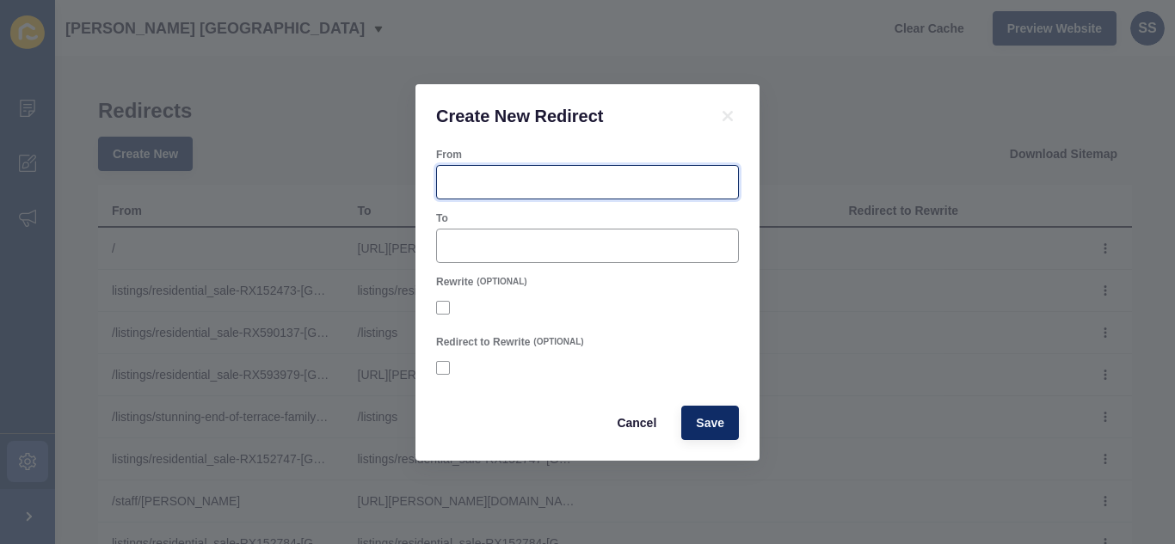
click at [555, 187] on input "From" at bounding box center [587, 182] width 280 height 17
paste input "[URL][PERSON_NAME][DOMAIN_NAME]"
type input "[URL][PERSON_NAME][DOMAIN_NAME]"
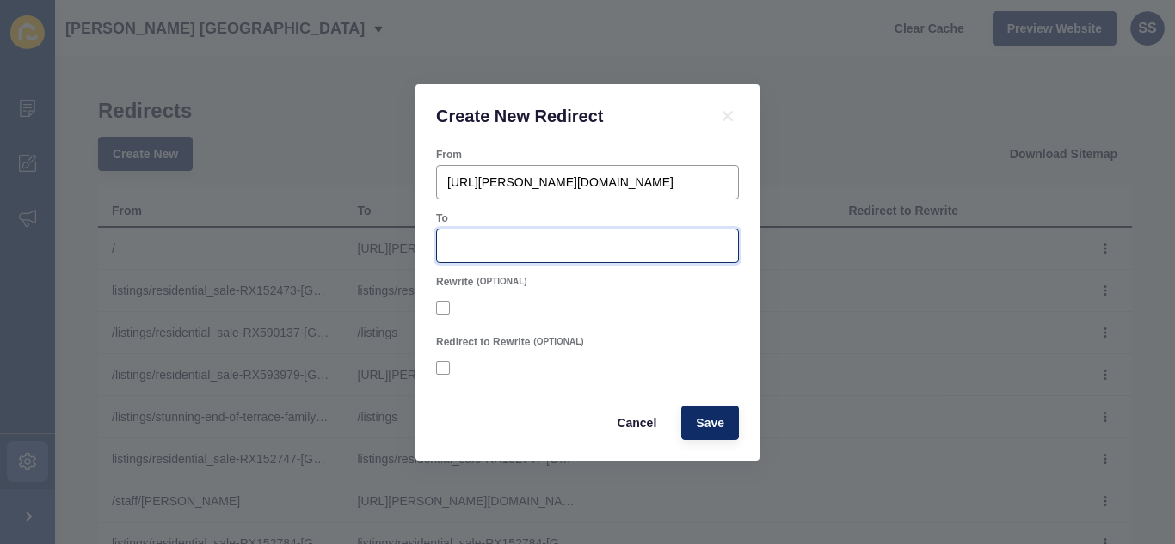
click at [557, 243] on input "To" at bounding box center [587, 245] width 280 height 17
paste input "[URL][PERSON_NAME][DOMAIN_NAME]"
type input "[URL][PERSON_NAME][DOMAIN_NAME]"
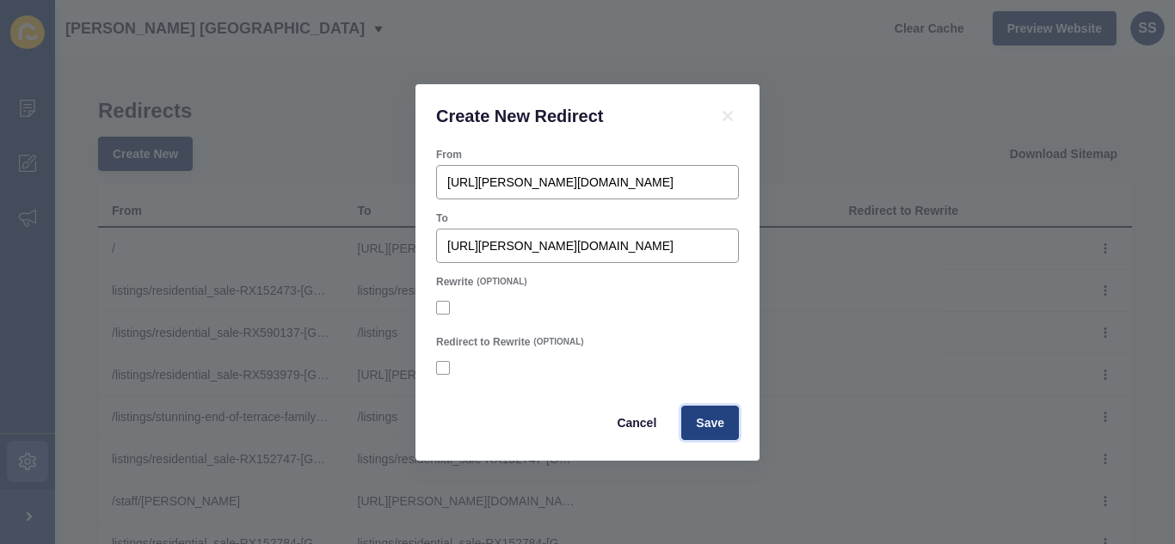
click at [708, 424] on span "Save" at bounding box center [710, 422] width 28 height 17
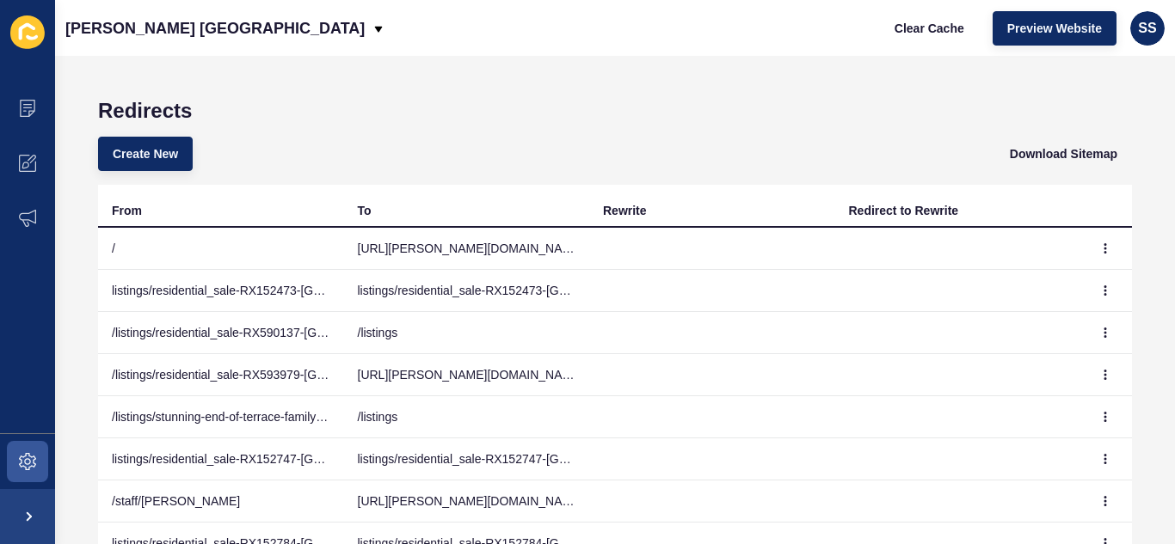
click at [928, 6] on div "Clear Cache Preview Website SS" at bounding box center [1022, 28] width 298 height 48
click at [923, 23] on span "Clear Cache" at bounding box center [929, 28] width 70 height 17
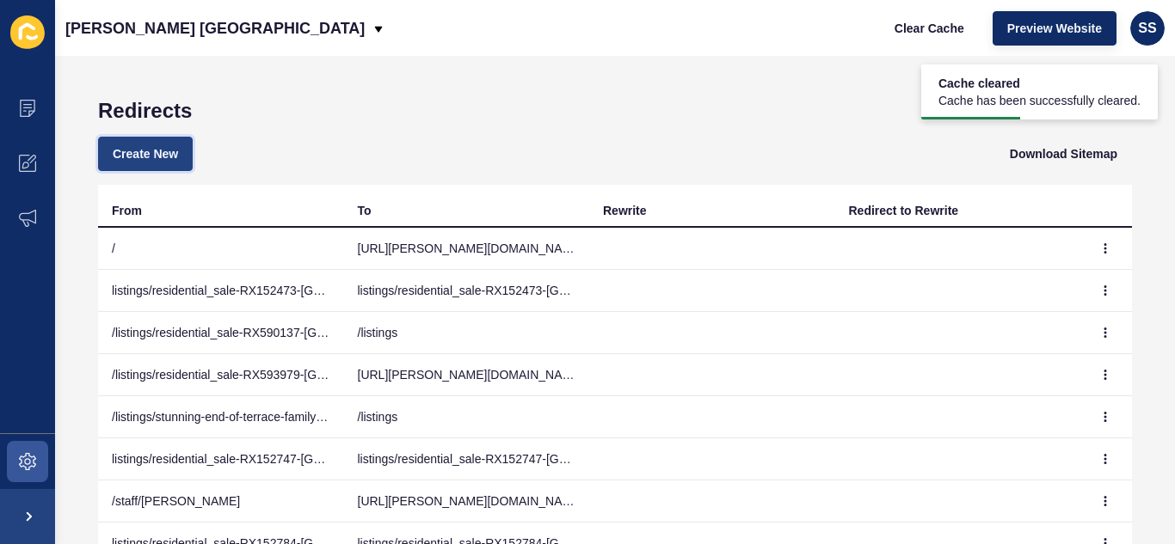
click at [150, 156] on span "Create New" at bounding box center [145, 153] width 65 height 17
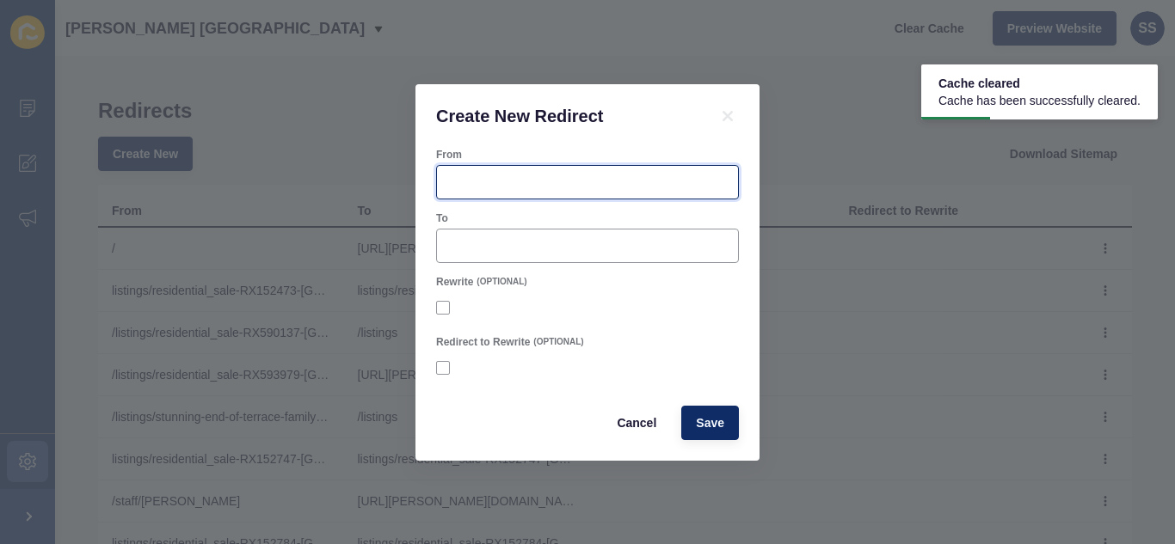
click at [510, 183] on input "From" at bounding box center [587, 182] width 280 height 17
paste input "[URL][PERSON_NAME][DOMAIN_NAME]"
type input "[URL][PERSON_NAME][DOMAIN_NAME]"
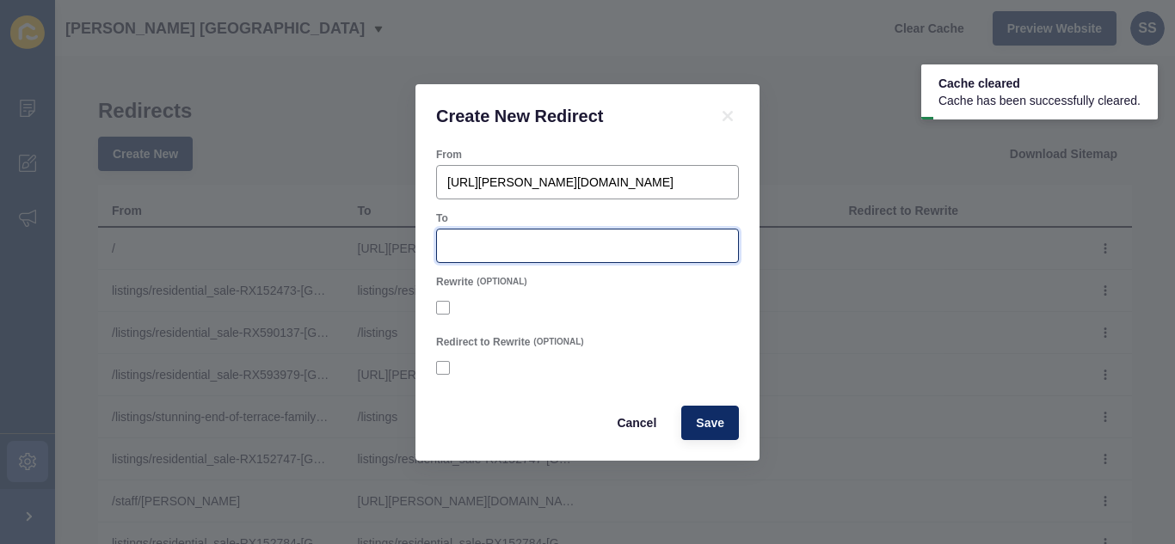
click at [551, 241] on input "To" at bounding box center [587, 245] width 280 height 17
paste input "[URL][PERSON_NAME][DOMAIN_NAME]"
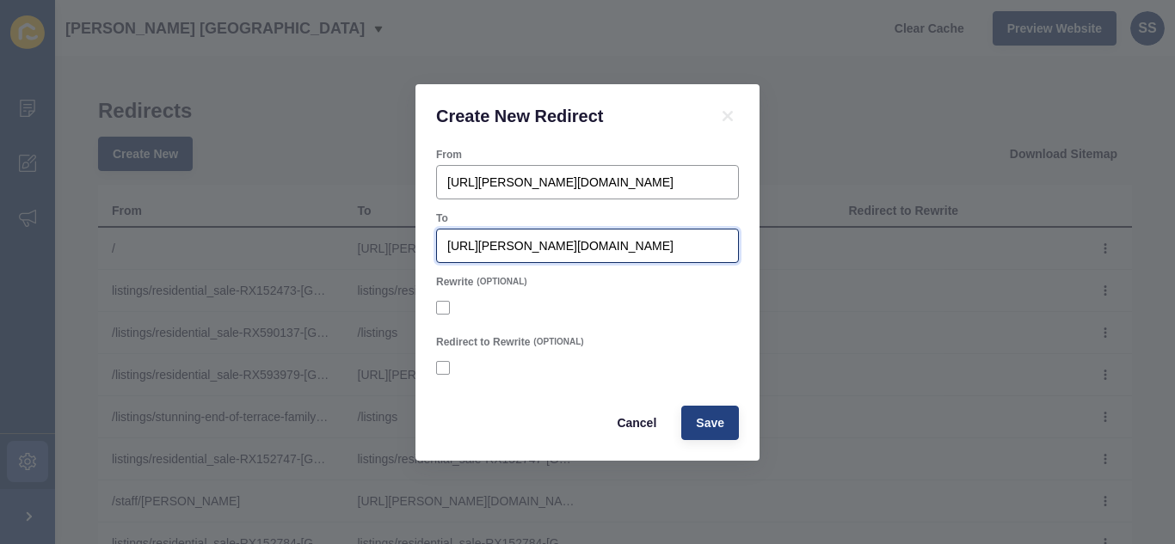
type input "[URL][PERSON_NAME][DOMAIN_NAME]"
click at [705, 423] on span "Save" at bounding box center [710, 422] width 28 height 17
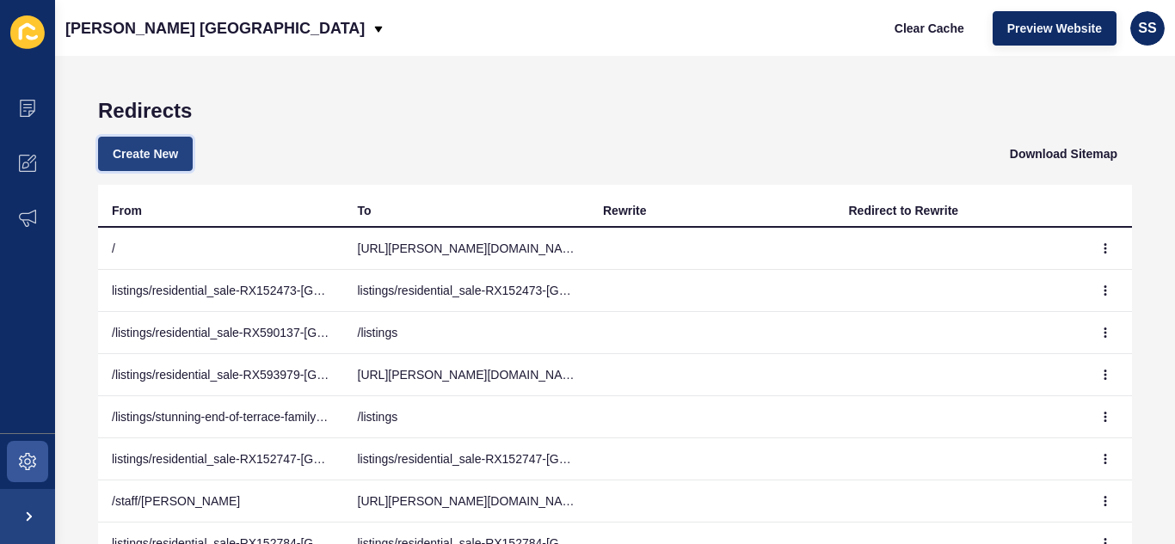
click at [157, 153] on span "Create New" at bounding box center [145, 153] width 65 height 17
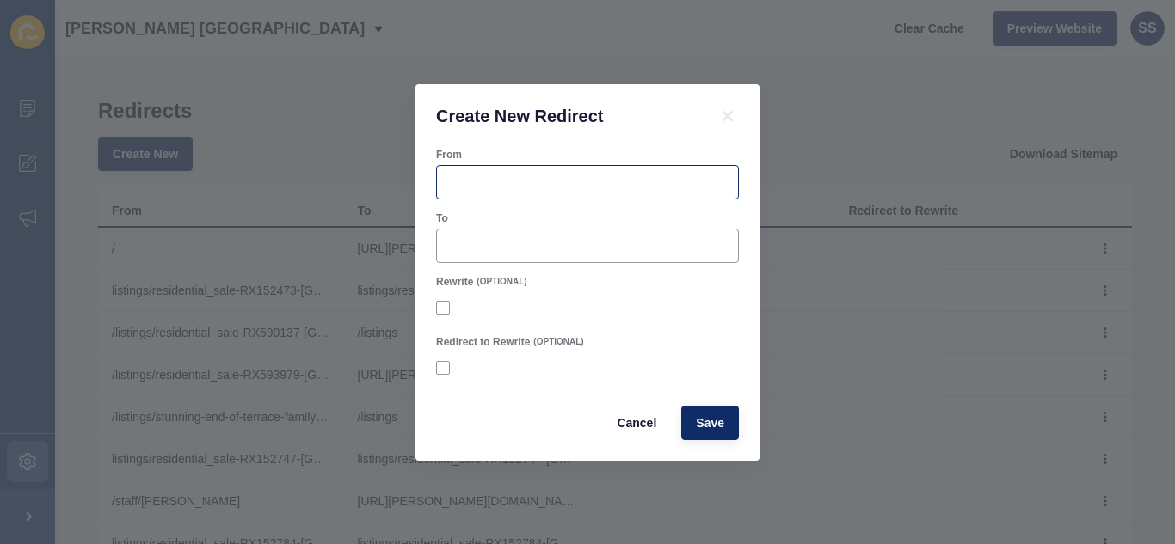
click at [524, 193] on div at bounding box center [587, 182] width 303 height 34
paste input "[URL][PERSON_NAME][DOMAIN_NAME]"
type input "[URL][PERSON_NAME][DOMAIN_NAME]"
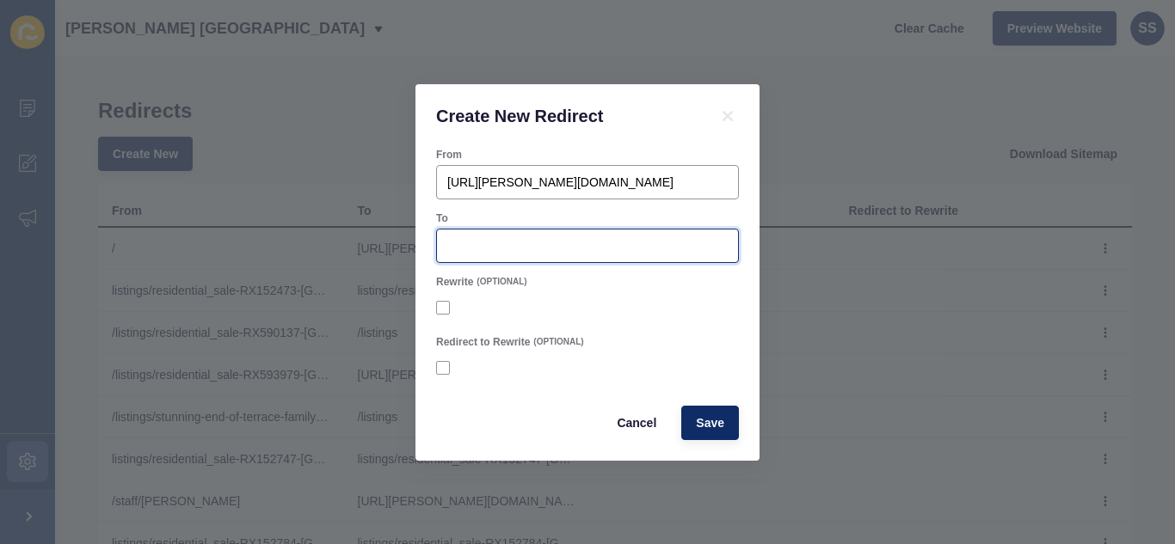
click at [524, 246] on input "To" at bounding box center [587, 245] width 280 height 17
paste input "[URL][PERSON_NAME][DOMAIN_NAME]"
type input "[URL][PERSON_NAME][DOMAIN_NAME]"
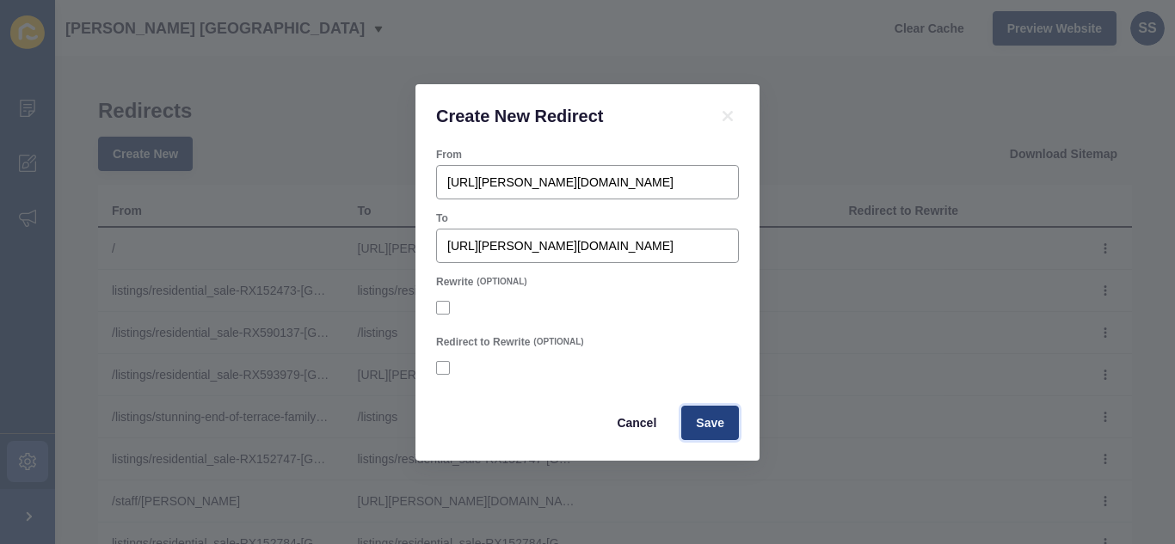
click at [710, 421] on span "Save" at bounding box center [710, 422] width 28 height 17
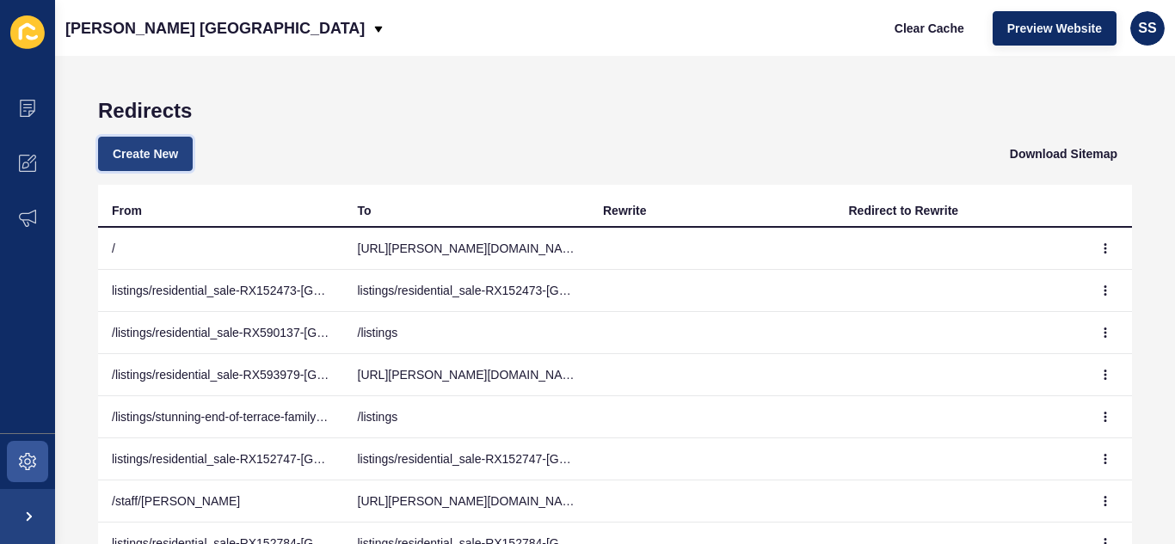
click at [124, 155] on span "Create New" at bounding box center [145, 153] width 65 height 17
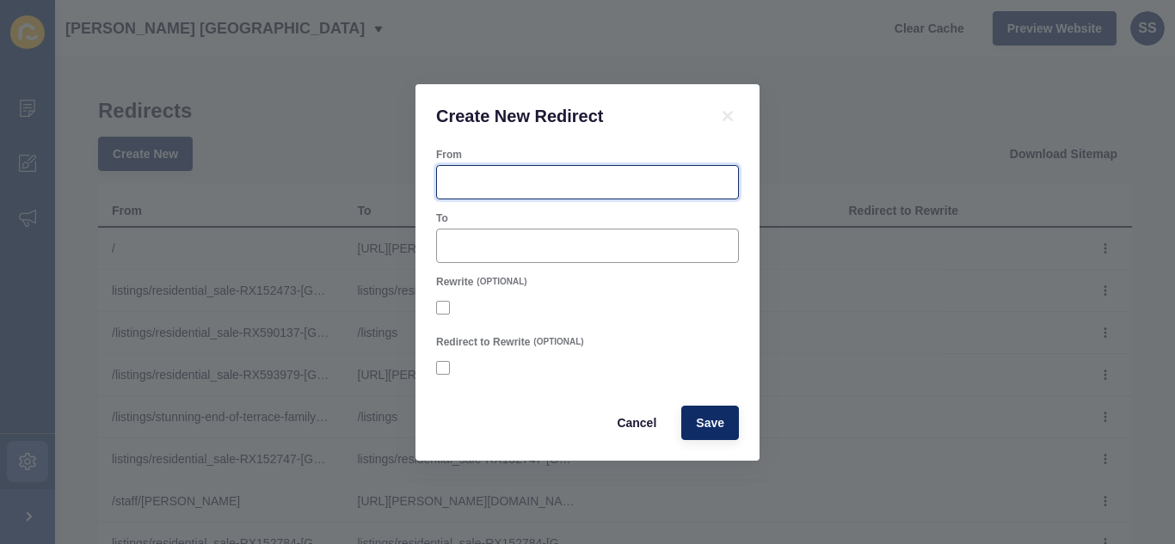
click at [494, 176] on input "From" at bounding box center [587, 182] width 280 height 17
paste input "[URL][PERSON_NAME][DOMAIN_NAME]"
type input "[URL][PERSON_NAME][DOMAIN_NAME]"
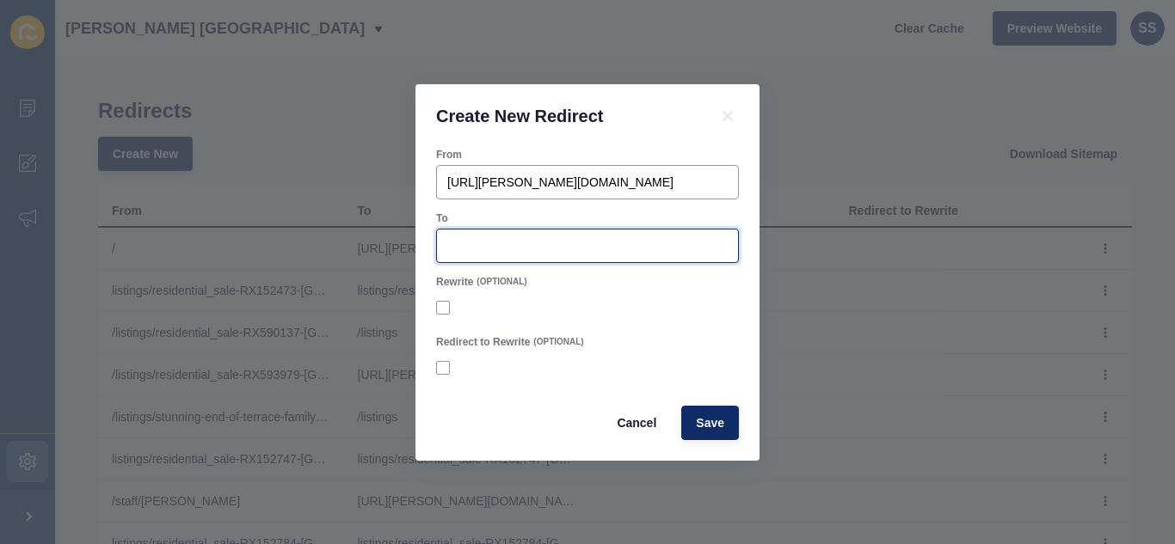
click at [494, 248] on input "To" at bounding box center [587, 245] width 280 height 17
paste input "[URL][PERSON_NAME][DOMAIN_NAME]"
type input "[URL][PERSON_NAME][DOMAIN_NAME]"
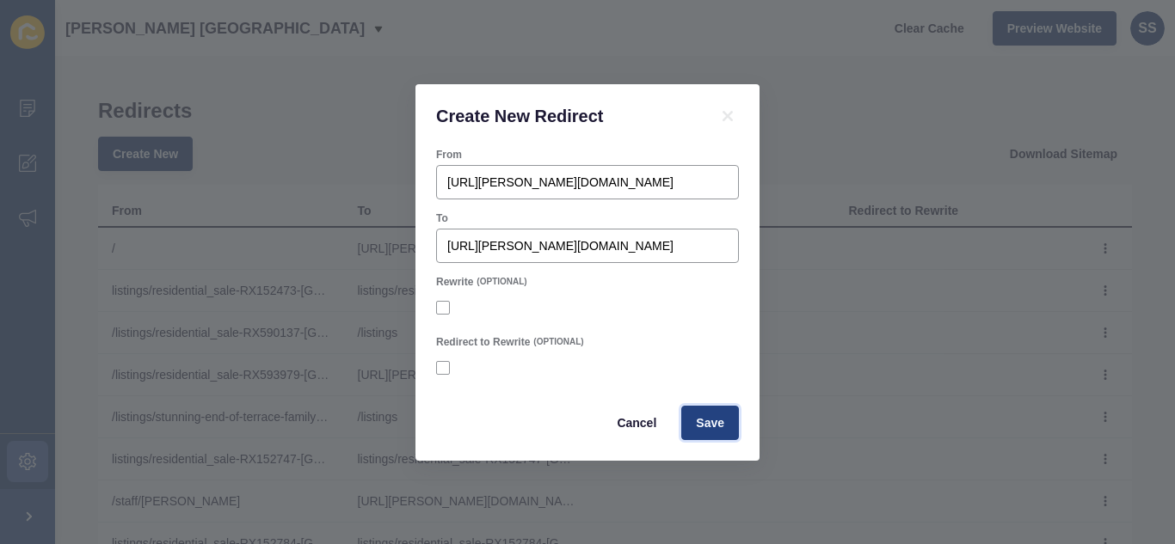
click at [726, 424] on button "Save" at bounding box center [710, 423] width 58 height 34
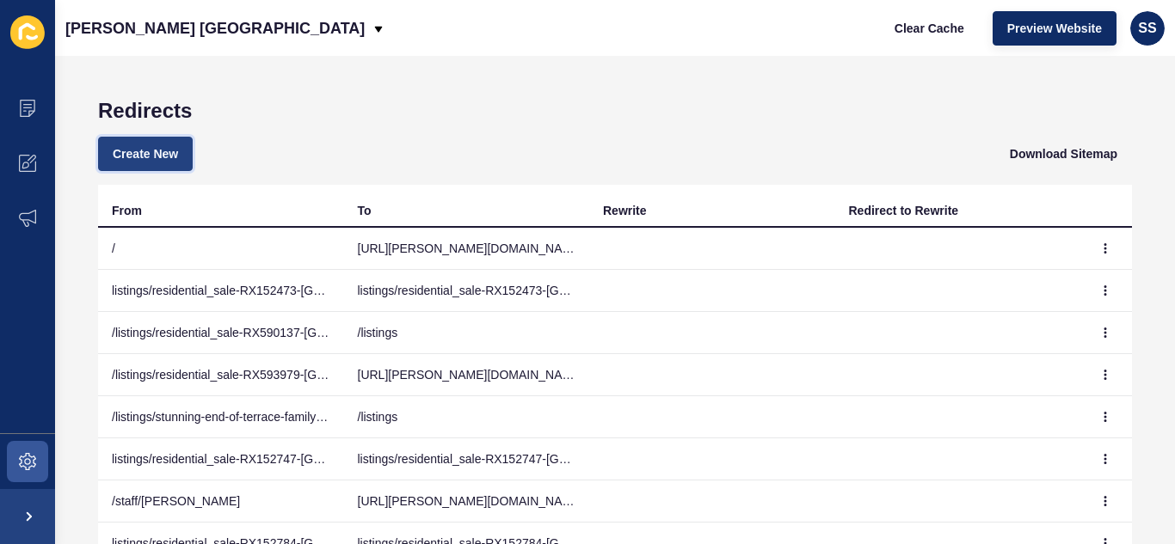
click at [163, 155] on span "Create New" at bounding box center [145, 153] width 65 height 17
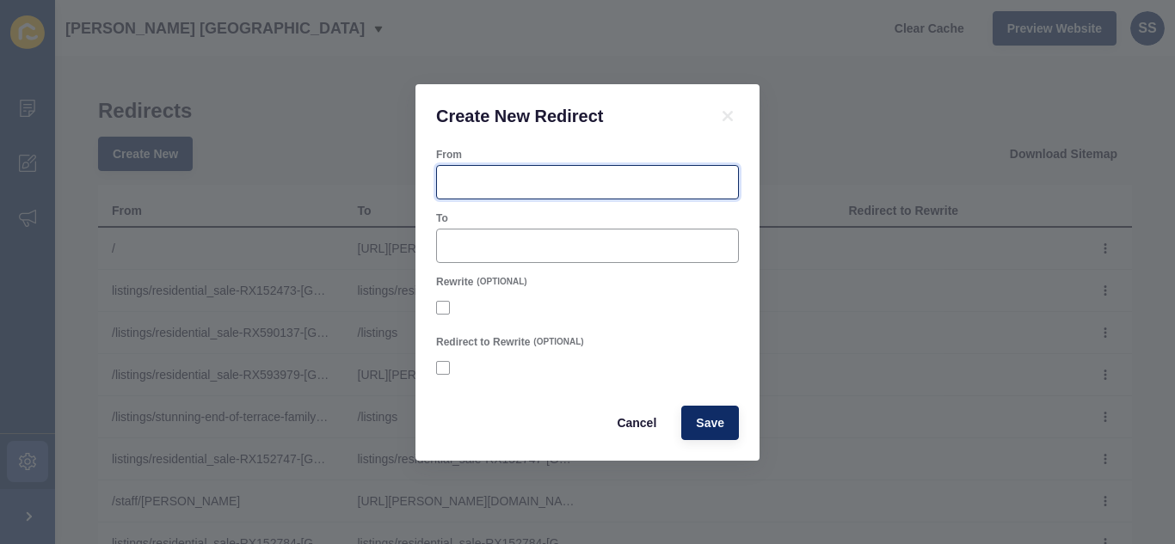
click at [527, 180] on input "From" at bounding box center [587, 182] width 280 height 17
paste input "[URL][PERSON_NAME][DOMAIN_NAME]"
type input "[URL][PERSON_NAME][DOMAIN_NAME]"
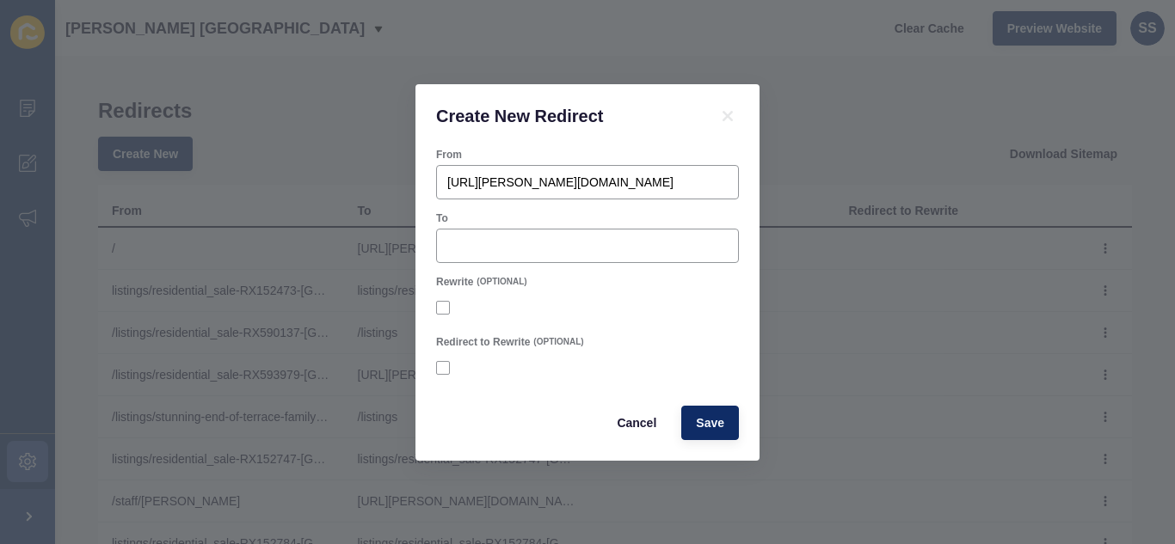
click at [526, 265] on form "From [URL][PERSON_NAME][DOMAIN_NAME] To Rewrite (OPTIONAL) Redirect to Rewrite …" at bounding box center [587, 294] width 303 height 292
click at [527, 246] on input "To" at bounding box center [587, 245] width 280 height 17
paste input "[URL][PERSON_NAME][DOMAIN_NAME]"
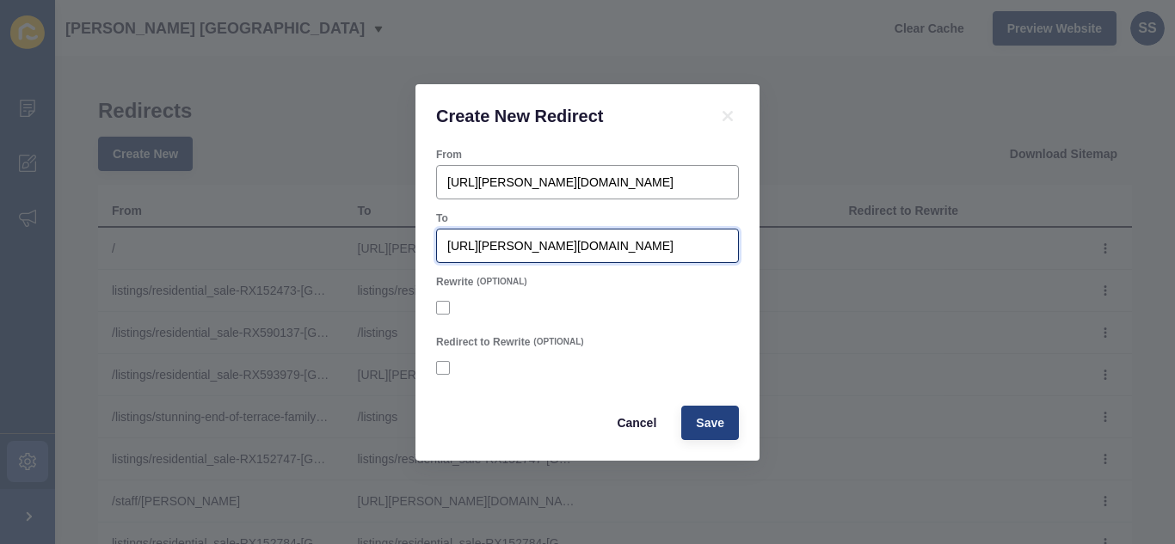
type input "[URL][PERSON_NAME][DOMAIN_NAME]"
click at [715, 431] on span "Save" at bounding box center [710, 422] width 28 height 17
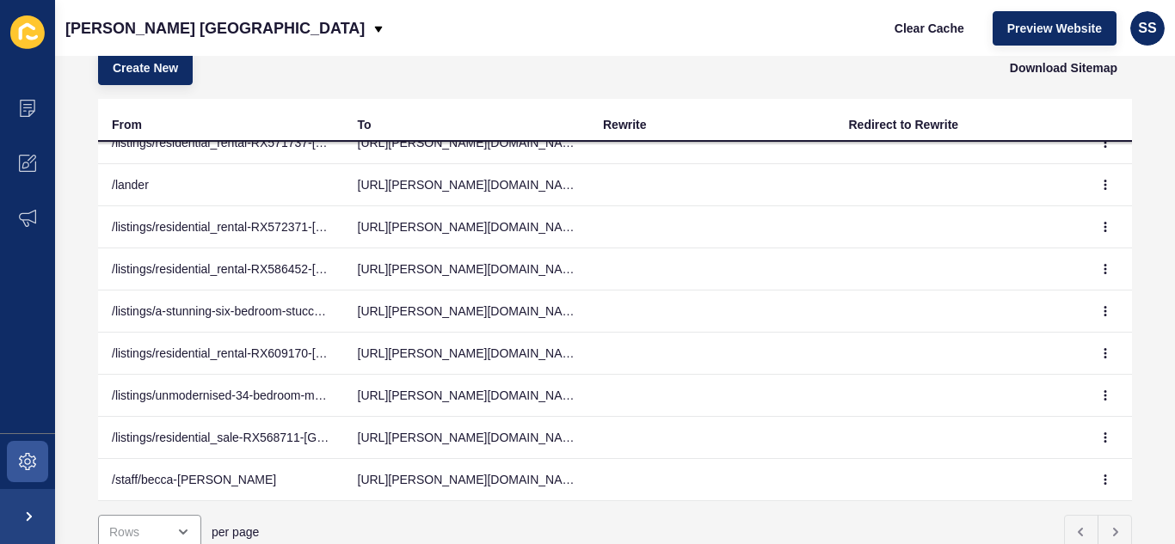
scroll to position [148, 0]
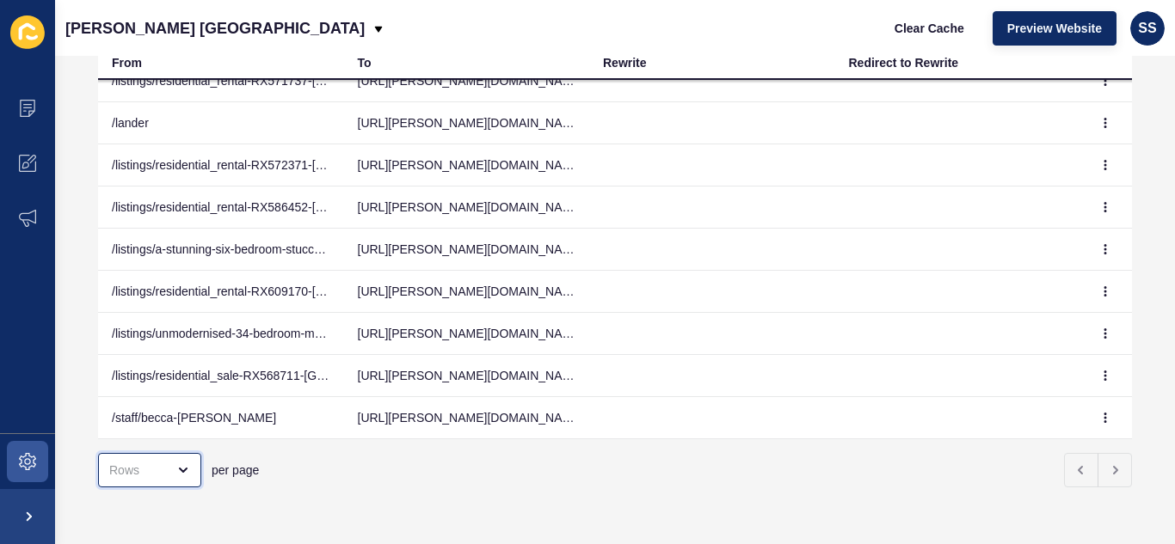
click at [133, 462] on div "open menu" at bounding box center [137, 470] width 57 height 17
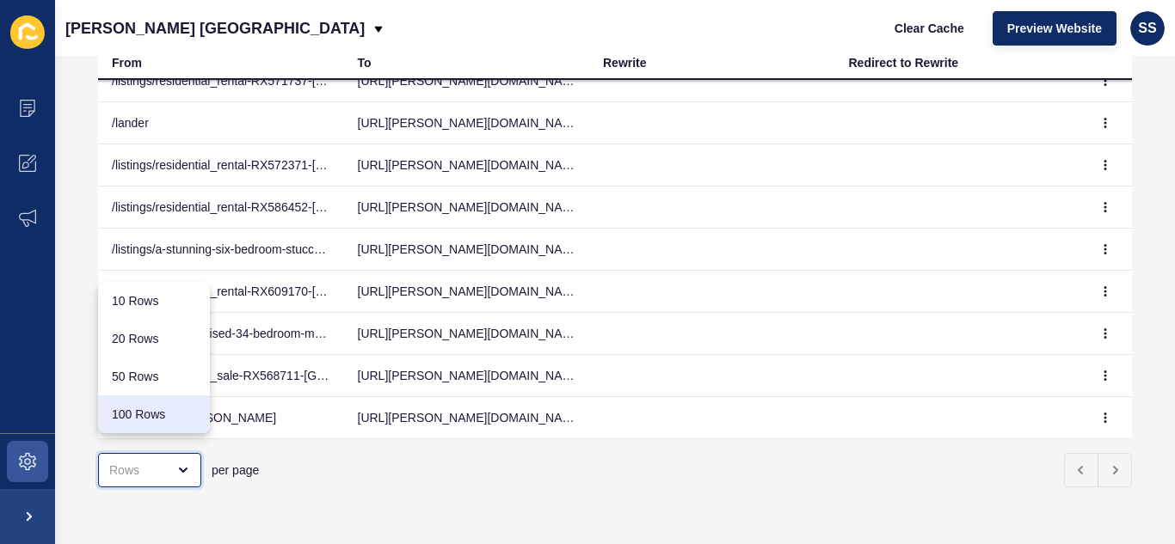
click at [135, 405] on div "100 Rows" at bounding box center [154, 415] width 112 height 38
type input "100 Rows"
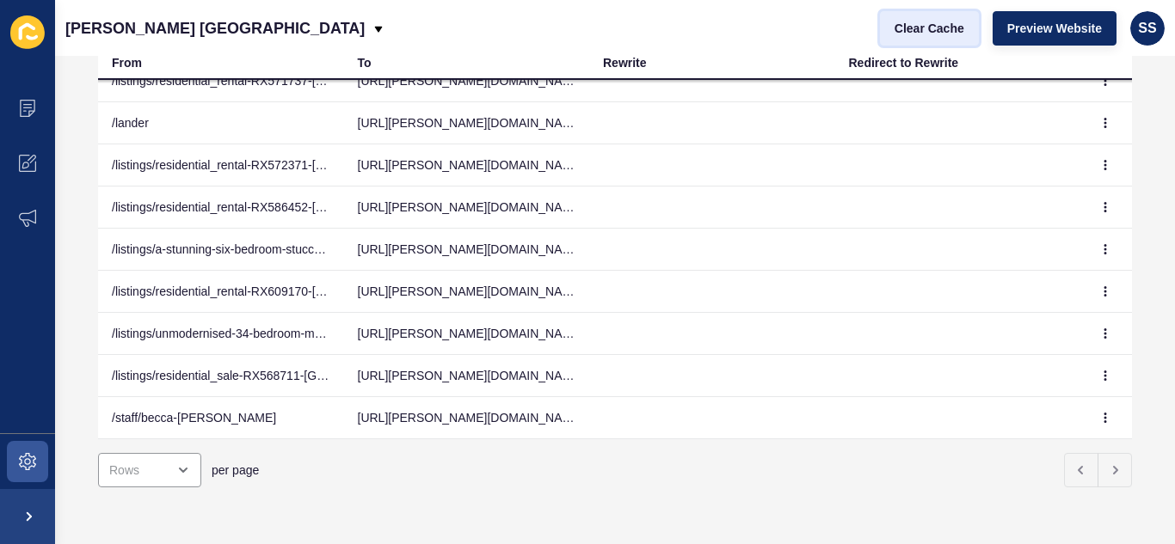
click at [927, 22] on span "Clear Cache" at bounding box center [929, 28] width 70 height 17
click at [145, 453] on div "open menu" at bounding box center [149, 470] width 103 height 34
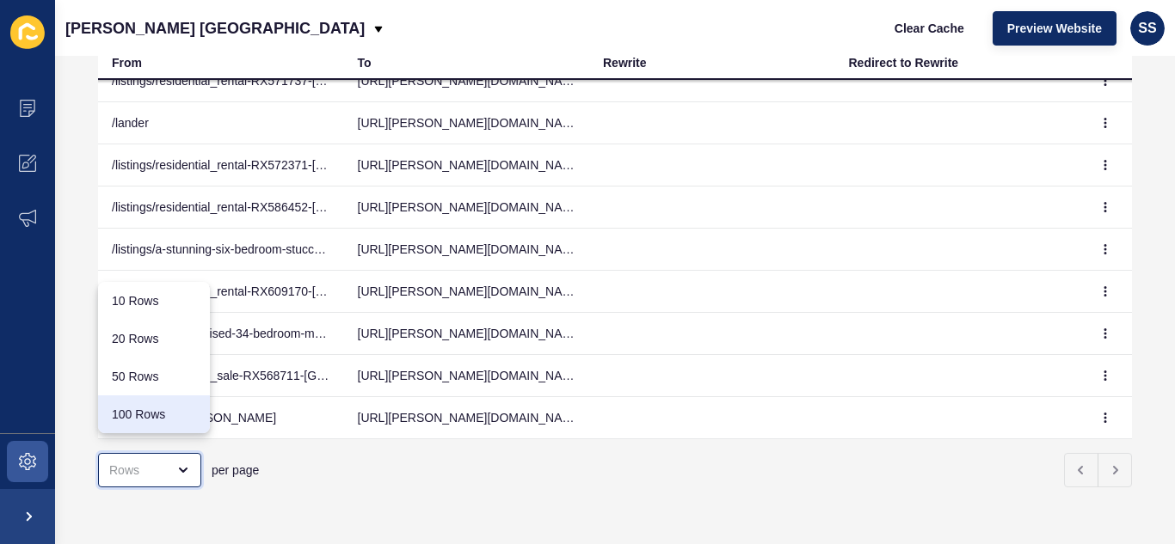
click at [154, 413] on div "100 Rows" at bounding box center [154, 414] width 84 height 17
type input "100 Rows"
